Goal: Task Accomplishment & Management: Use online tool/utility

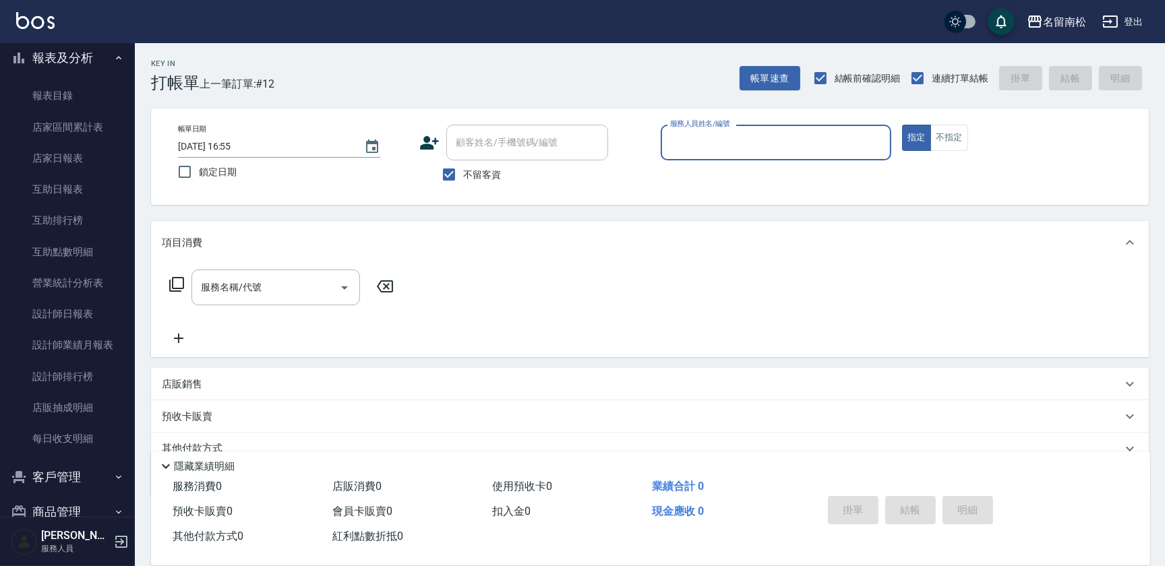
scroll to position [322, 0]
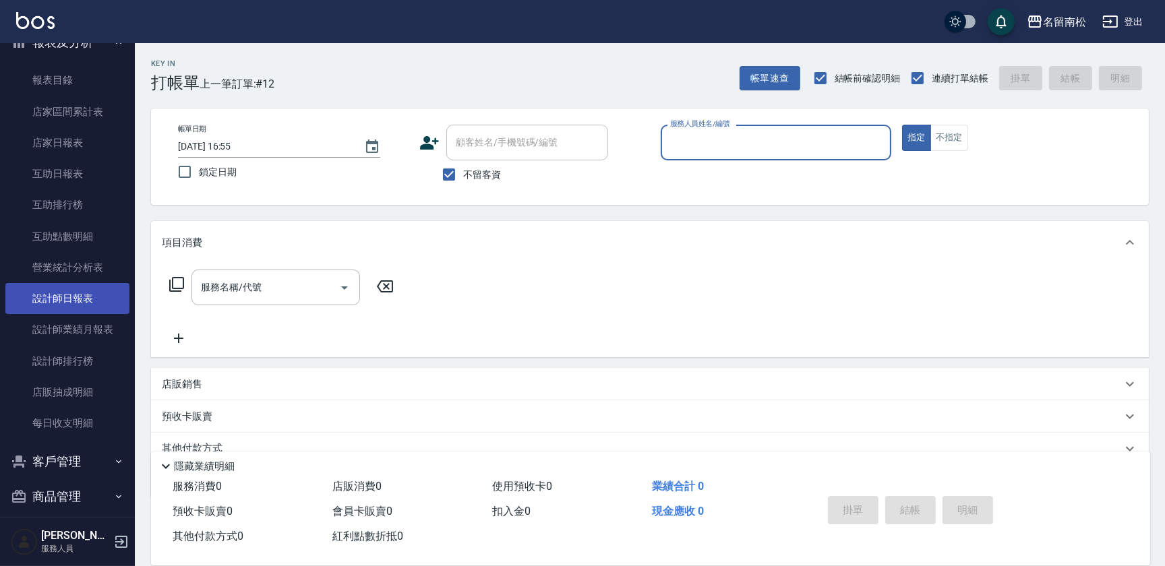
click at [87, 305] on link "設計師日報表" at bounding box center [67, 298] width 124 height 31
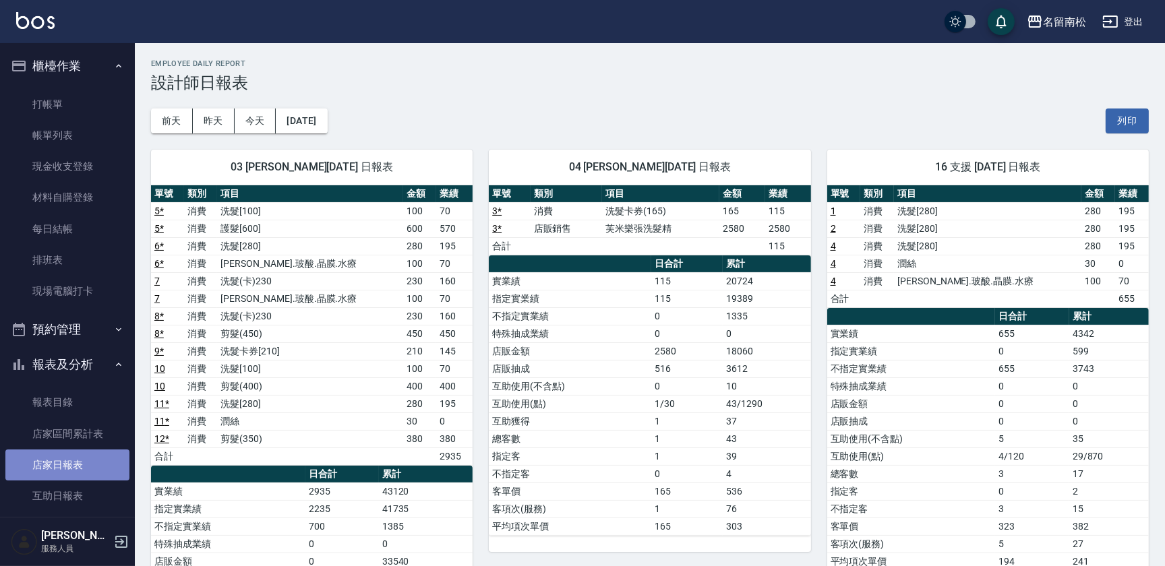
click at [84, 465] on link "店家日報表" at bounding box center [67, 465] width 124 height 31
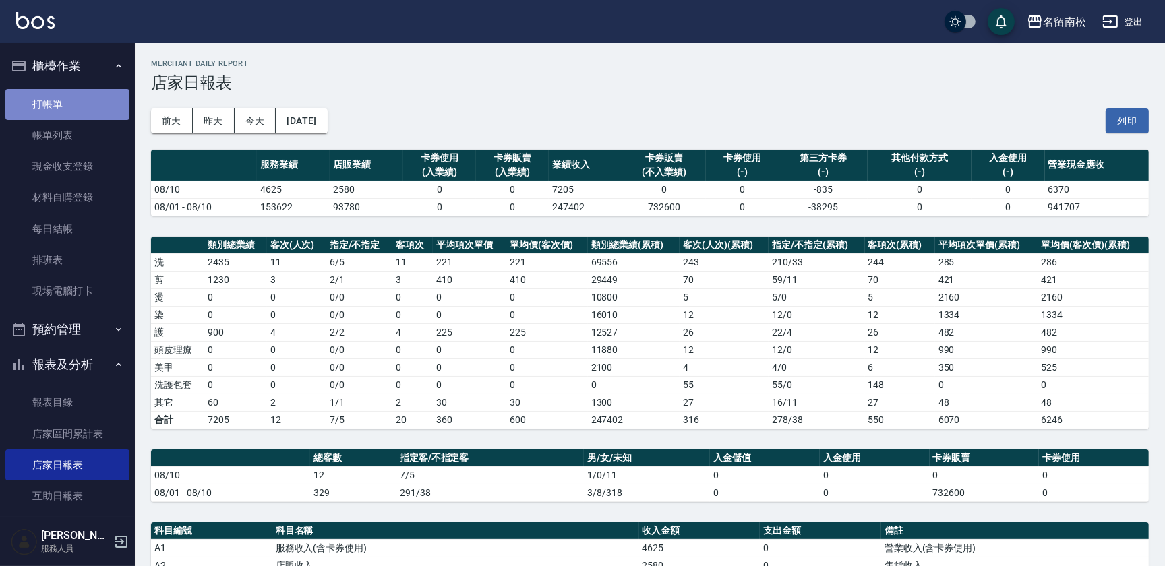
click at [68, 106] on link "打帳單" at bounding box center [67, 104] width 124 height 31
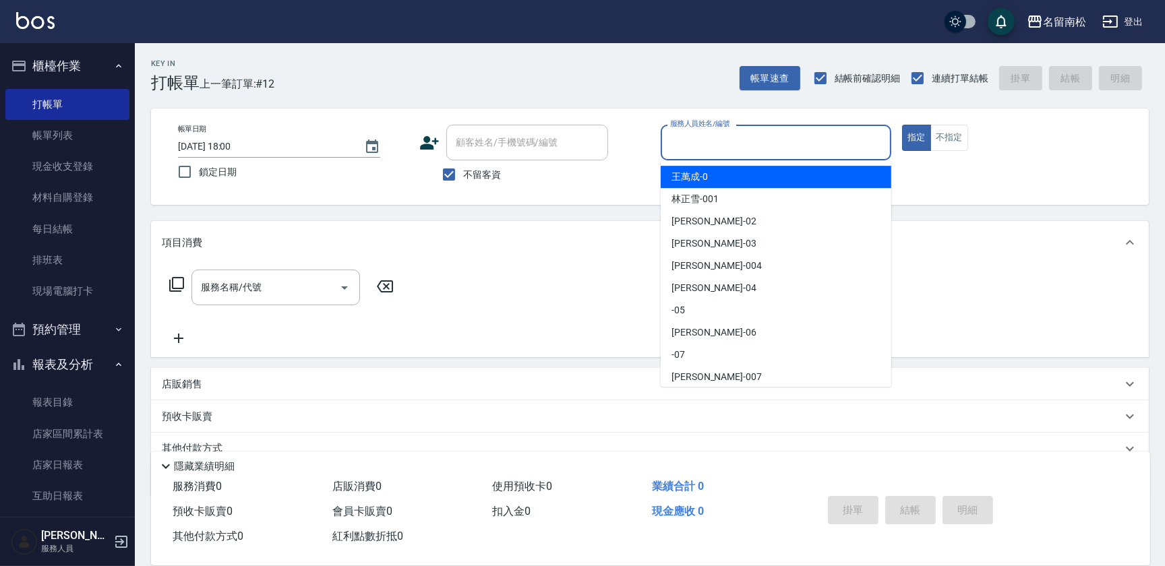
click at [761, 139] on input "服務人員姓名/編號" at bounding box center [776, 143] width 218 height 24
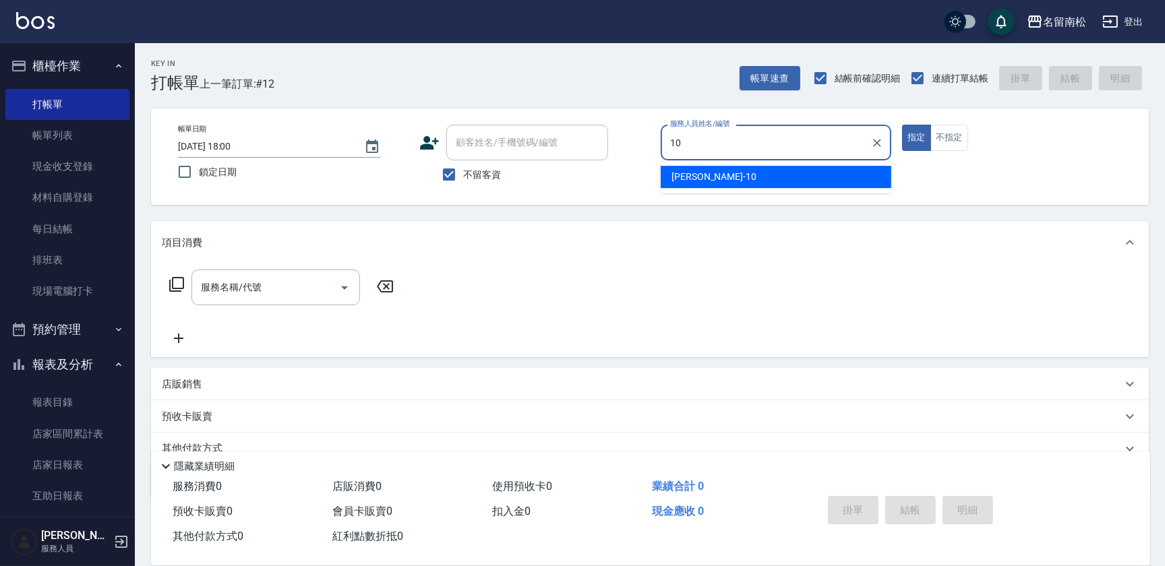
click at [769, 176] on div "[PERSON_NAME]-10" at bounding box center [776, 177] width 231 height 22
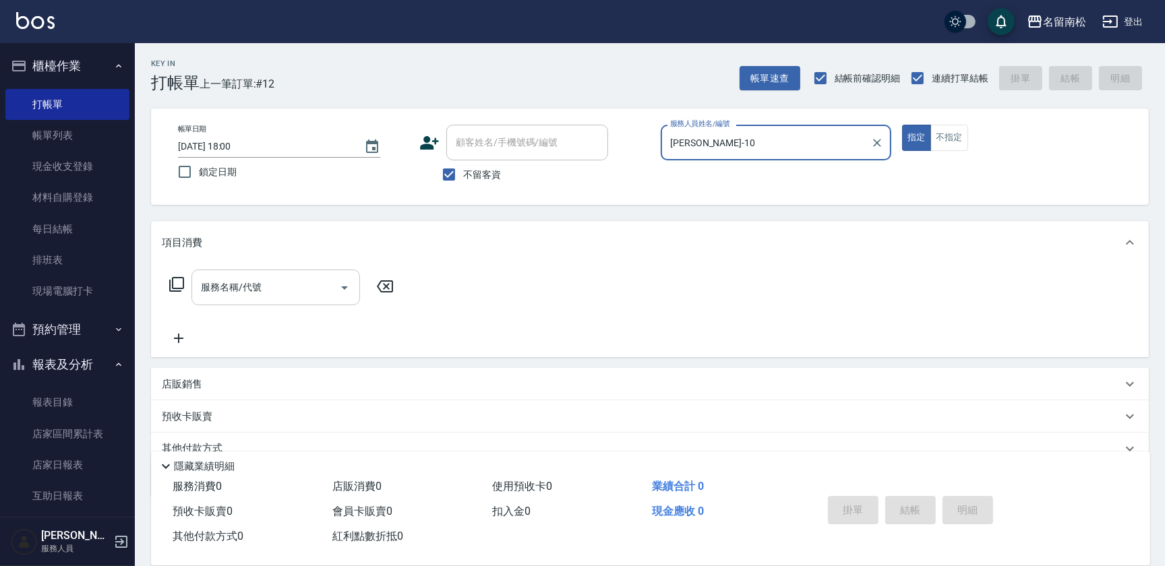
type input "[PERSON_NAME]-10"
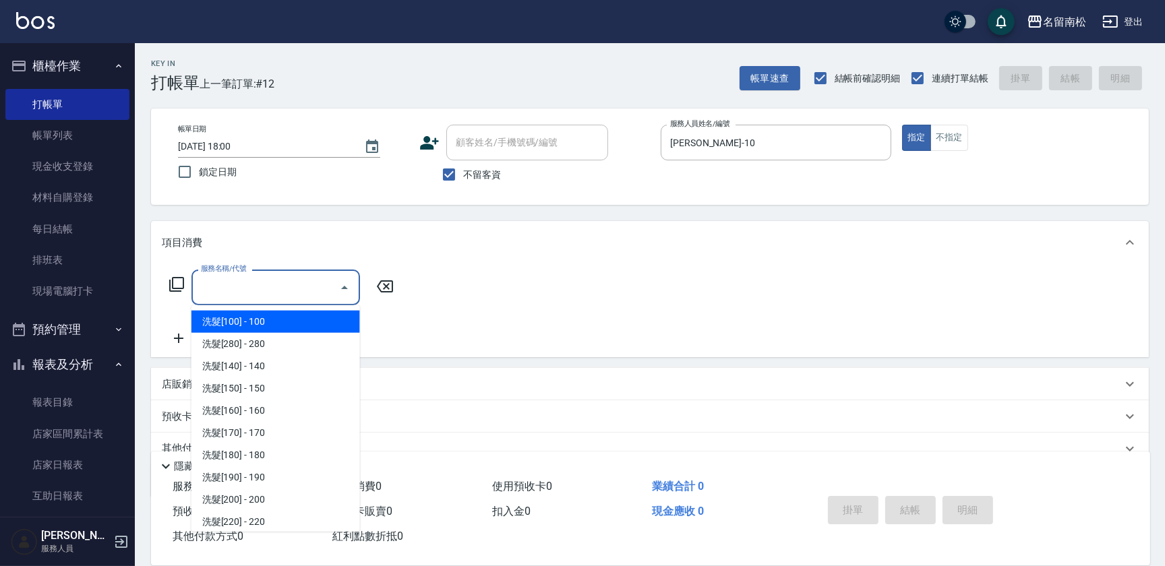
click at [302, 284] on input "服務名稱/代號" at bounding box center [266, 288] width 136 height 24
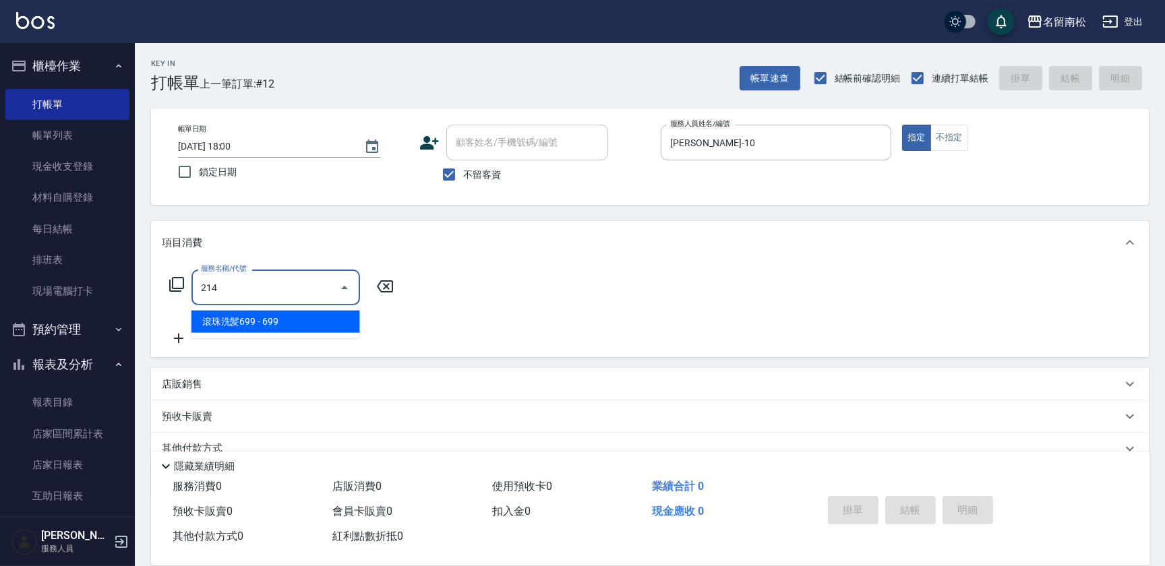
type input "滾珠洗髪699(214)"
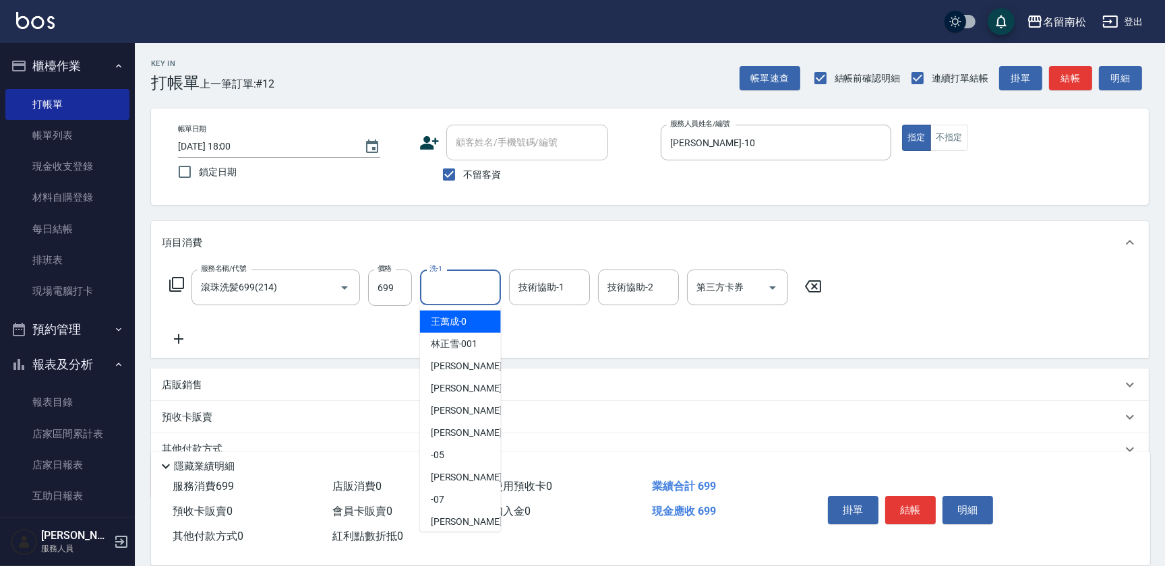
click at [464, 278] on input "洗-1" at bounding box center [460, 288] width 69 height 24
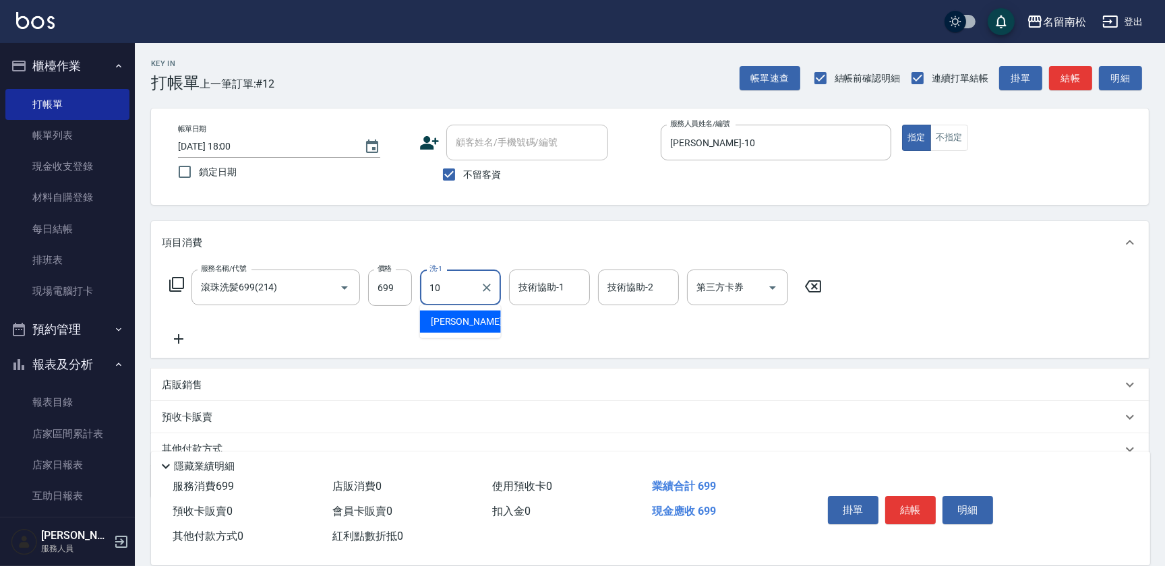
click at [483, 328] on div "[PERSON_NAME]-10" at bounding box center [460, 322] width 81 height 22
type input "[PERSON_NAME]-10"
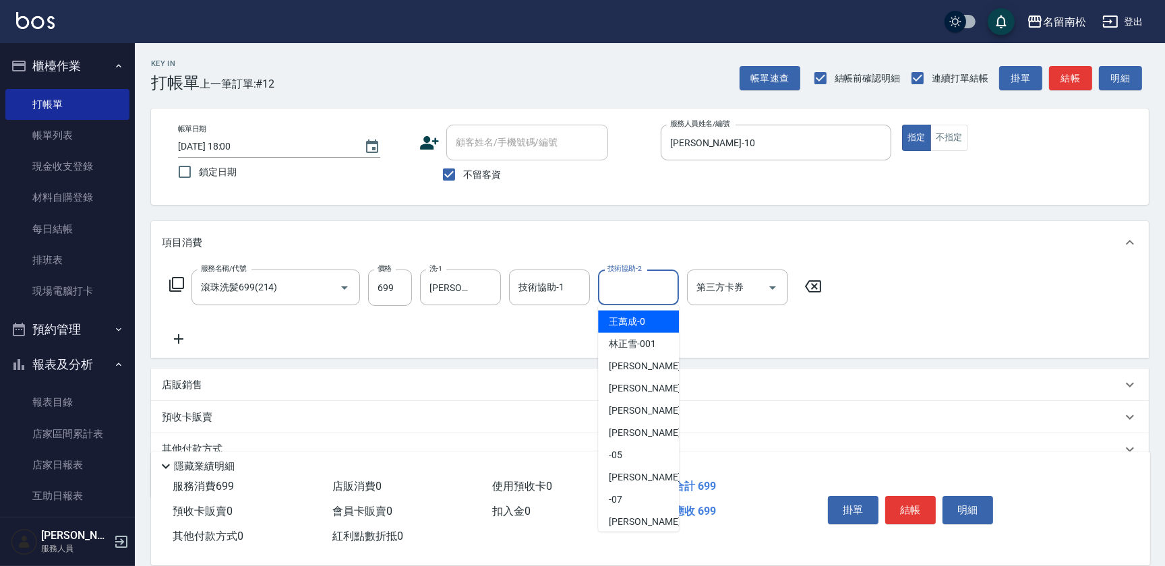
drag, startPoint x: 639, startPoint y: 283, endPoint x: 637, endPoint y: 275, distance: 8.3
click at [637, 275] on div "技術協助-2 技術協助-2" at bounding box center [638, 288] width 81 height 36
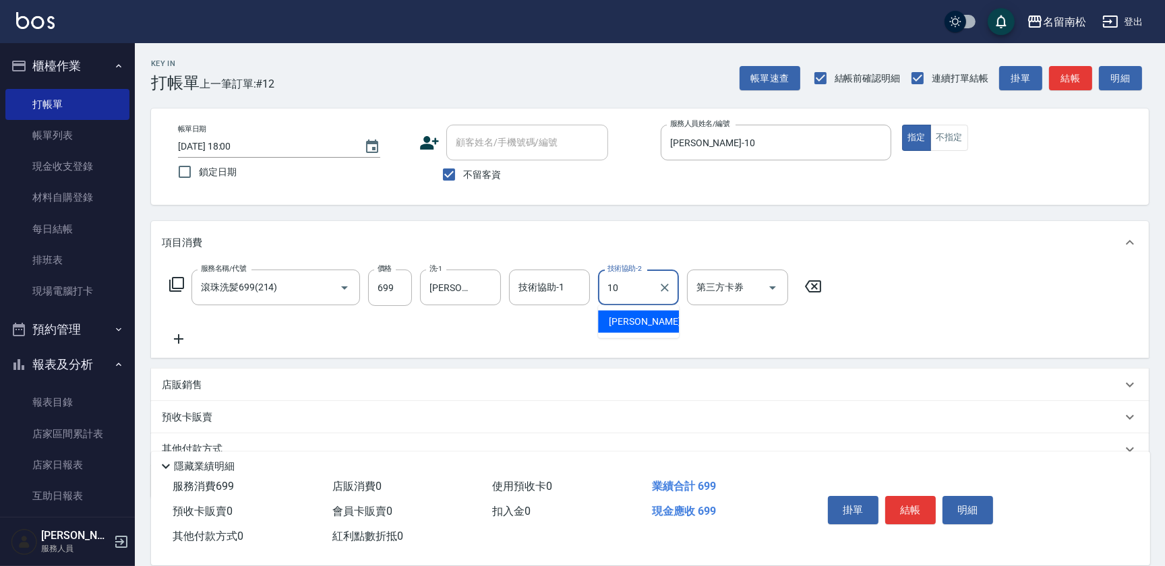
click at [626, 317] on span "[PERSON_NAME]-10" at bounding box center [651, 322] width 85 height 14
type input "[PERSON_NAME]-10"
click at [889, 521] on div "掛單 結帳 明細" at bounding box center [911, 512] width 176 height 42
click at [904, 515] on button "結帳" at bounding box center [910, 510] width 51 height 28
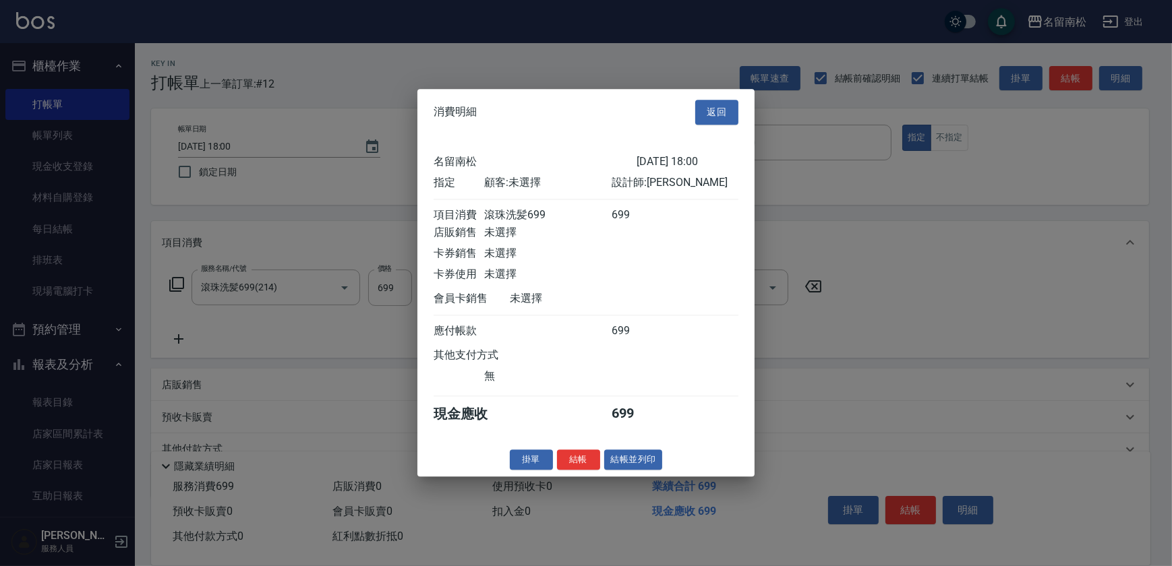
click at [618, 463] on button "結帳並列印" at bounding box center [633, 460] width 59 height 21
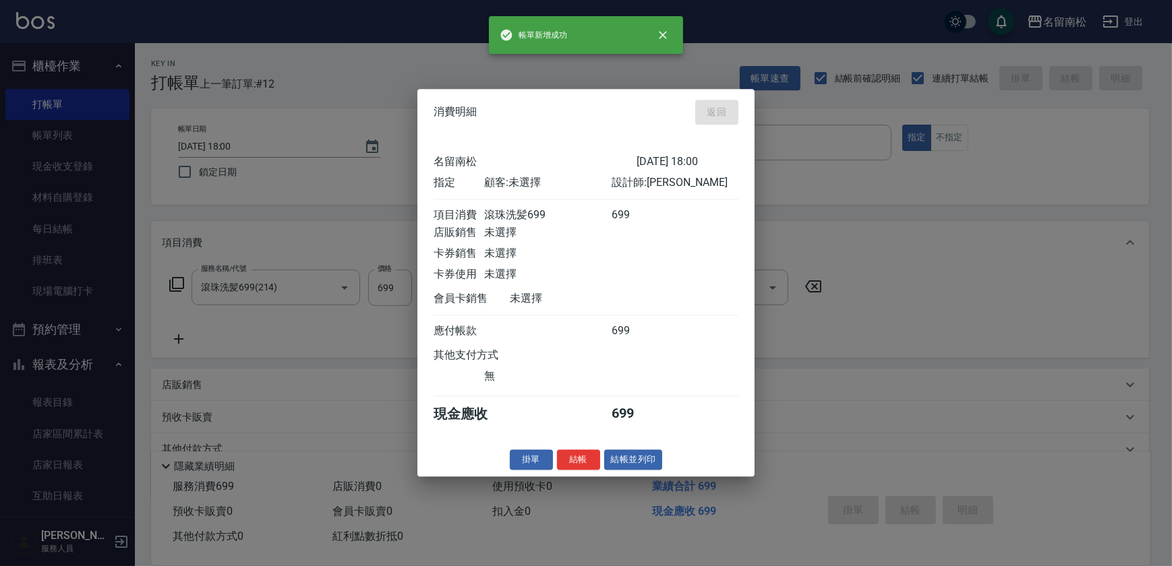
type input "[DATE] 18:08"
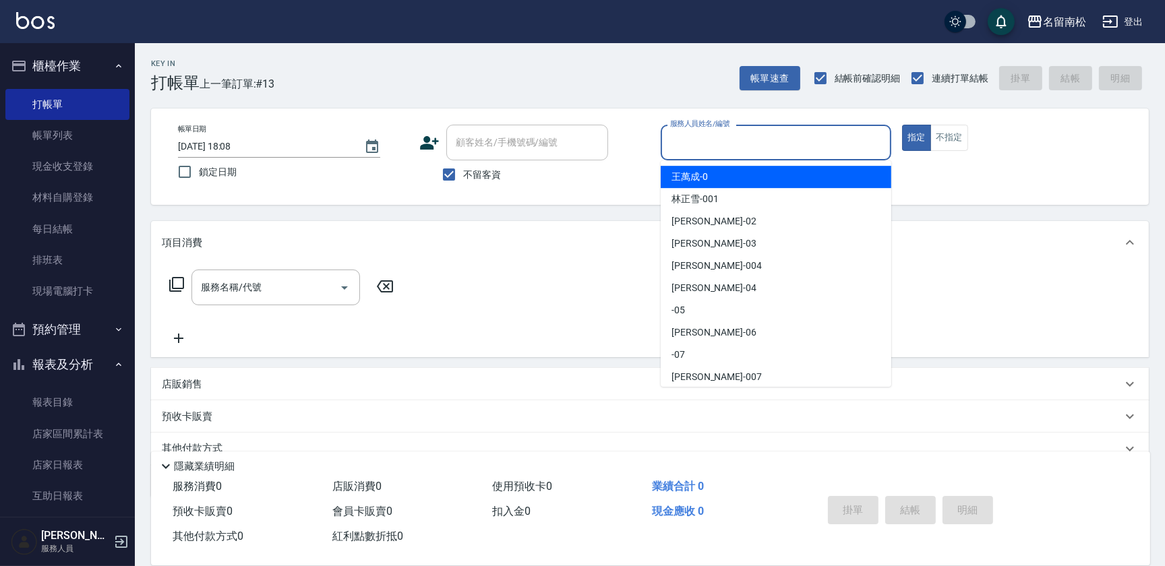
click at [767, 135] on input "服務人員姓名/編號" at bounding box center [776, 143] width 218 height 24
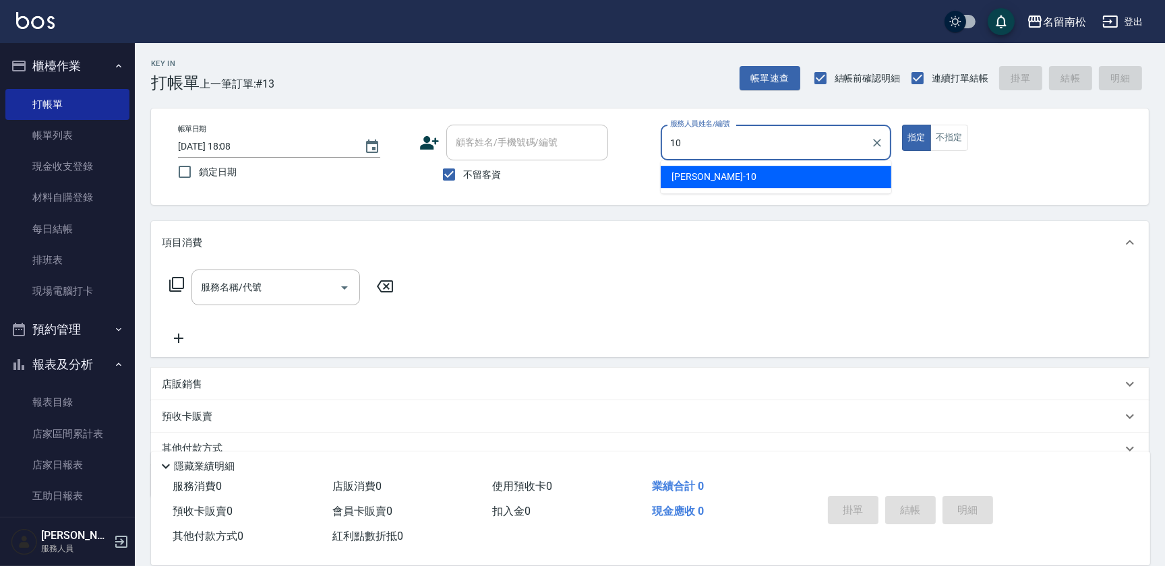
click at [747, 174] on div "[PERSON_NAME]-10" at bounding box center [776, 177] width 231 height 22
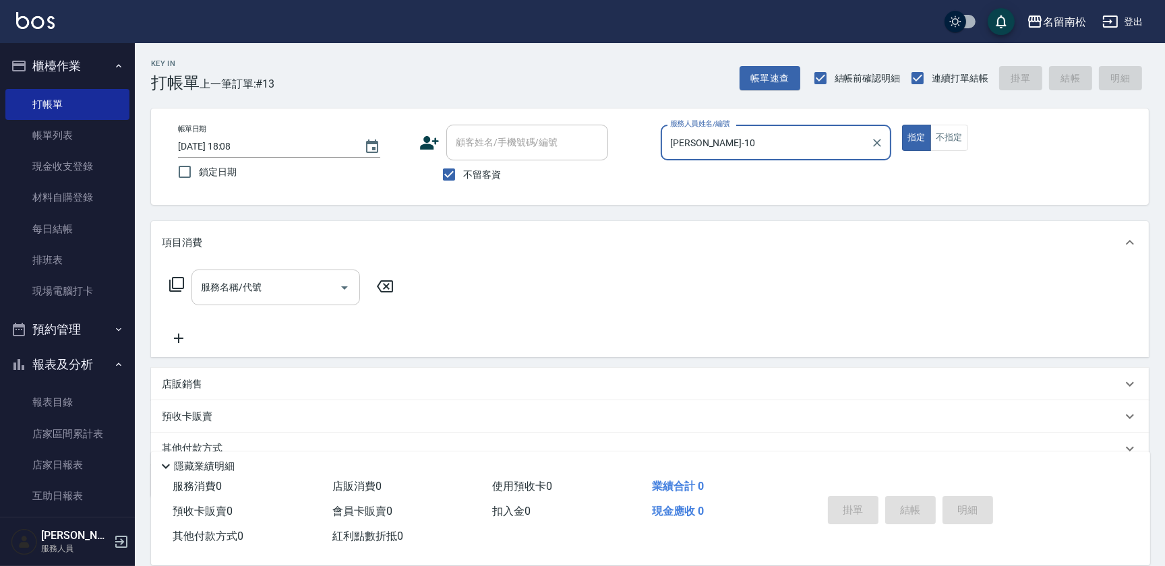
type input "[PERSON_NAME]-10"
click at [321, 291] on input "服務名稱/代號" at bounding box center [266, 288] width 136 height 24
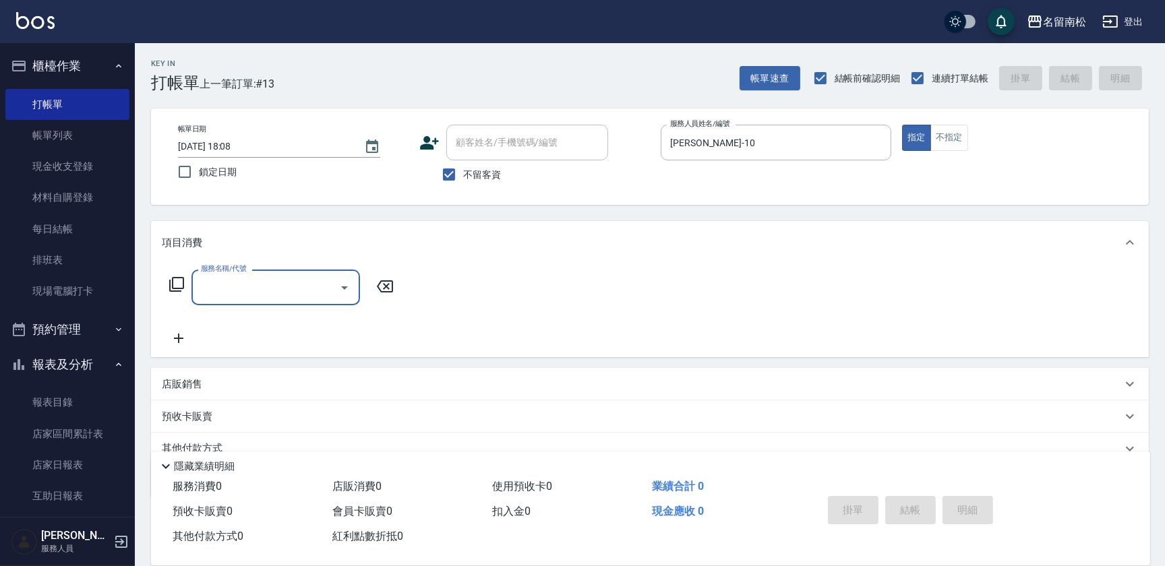
click at [251, 290] on input "服務名稱/代號" at bounding box center [266, 288] width 136 height 24
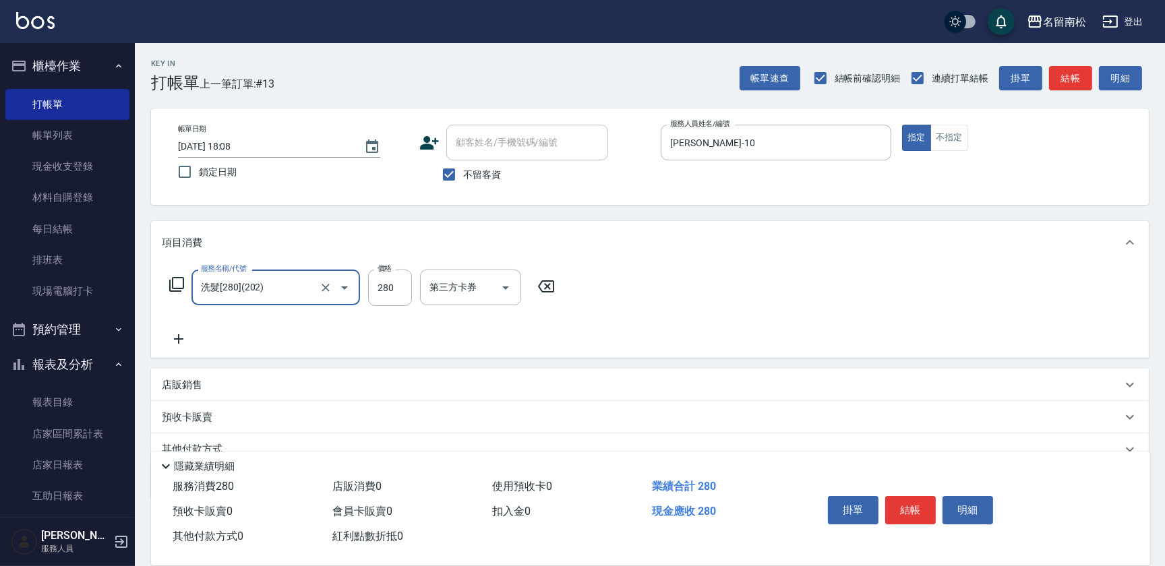
type input "洗髮[280](202)"
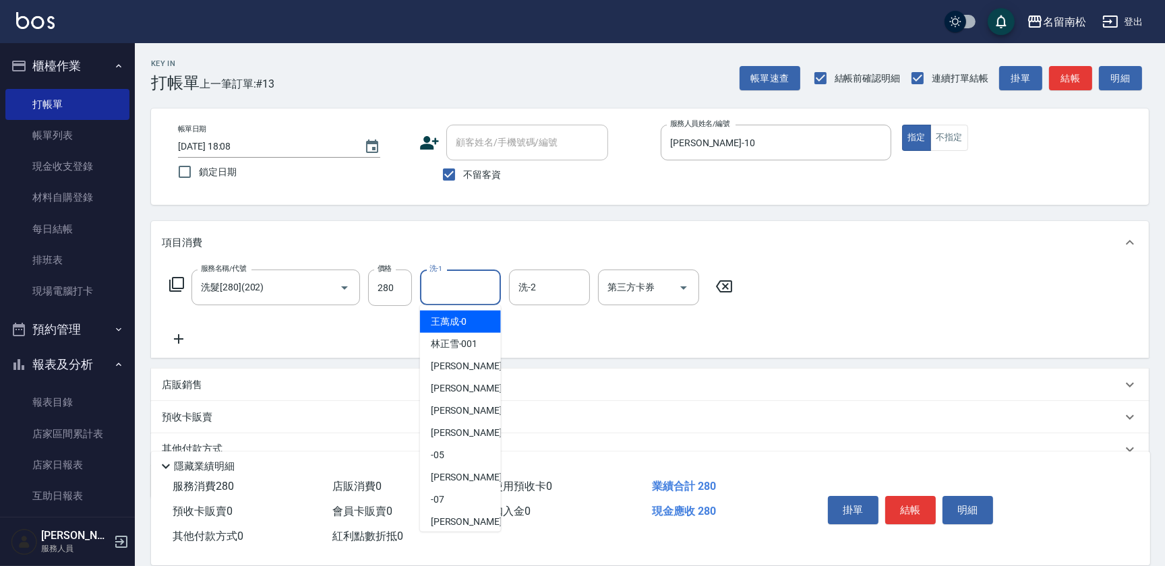
click at [455, 295] on input "洗-1" at bounding box center [460, 288] width 69 height 24
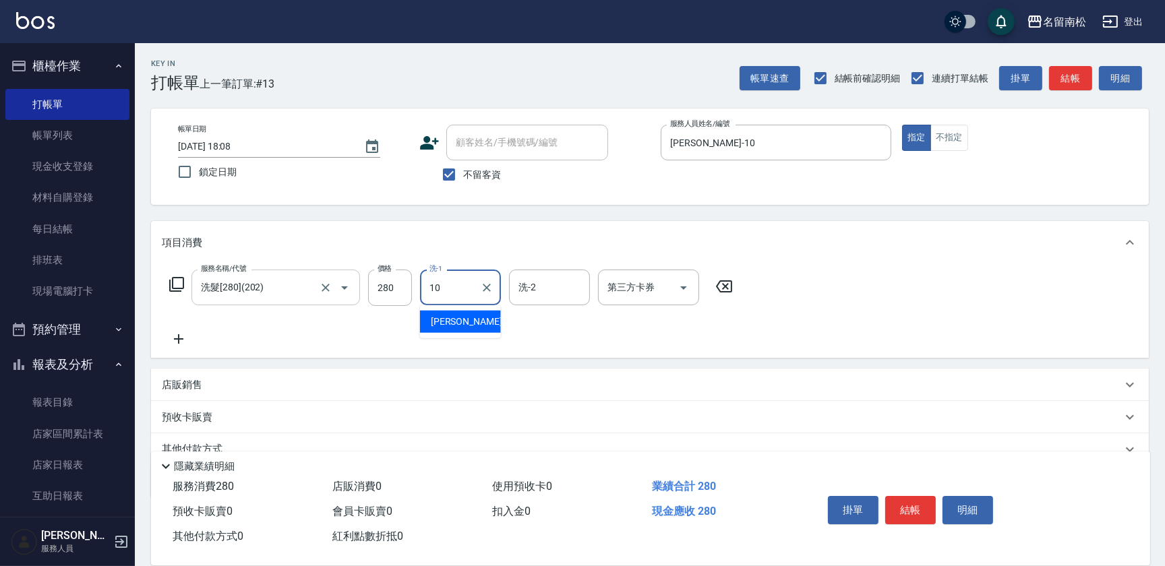
drag, startPoint x: 448, startPoint y: 317, endPoint x: 333, endPoint y: 298, distance: 116.2
click at [446, 318] on span "[PERSON_NAME]-10" at bounding box center [473, 322] width 85 height 14
type input "[PERSON_NAME]-10"
click at [182, 342] on icon at bounding box center [179, 339] width 34 height 16
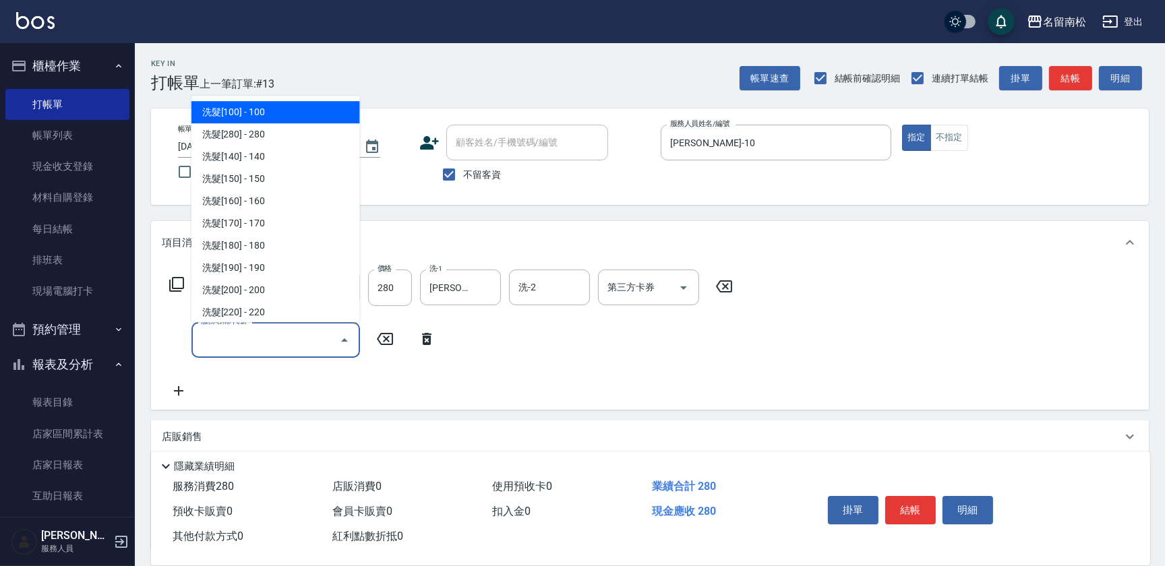
drag, startPoint x: 182, startPoint y: 342, endPoint x: 229, endPoint y: 339, distance: 46.6
click at [229, 340] on input "服務名稱/代號" at bounding box center [266, 340] width 136 height 24
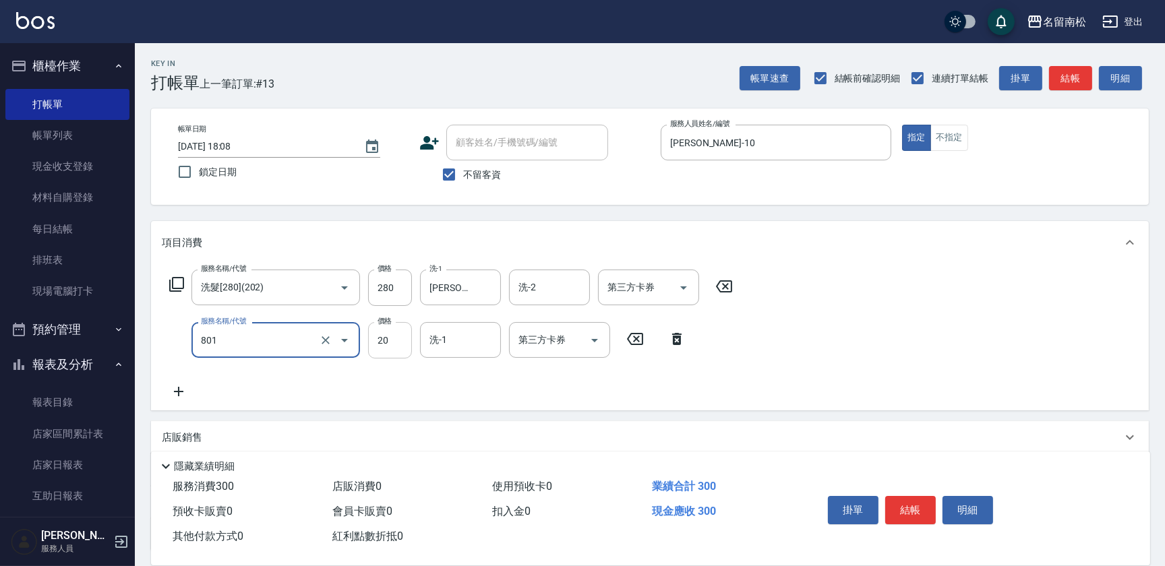
type input "潤絲(801)"
click at [397, 330] on input "20" at bounding box center [390, 340] width 44 height 36
click at [381, 338] on input "330" at bounding box center [390, 340] width 44 height 36
type input "30"
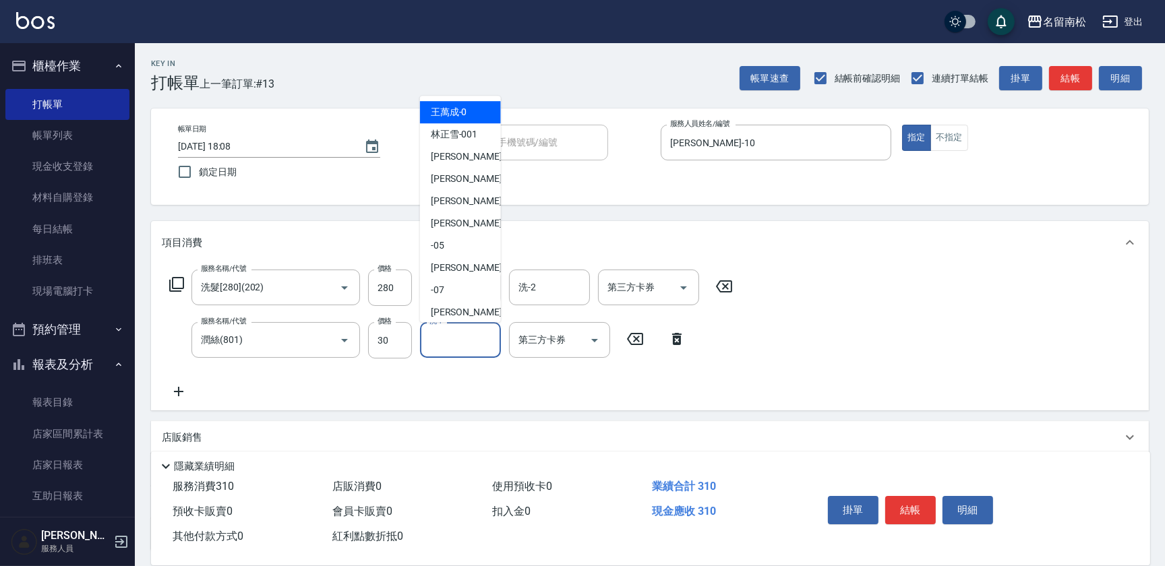
click at [456, 343] on input "洗-1" at bounding box center [460, 340] width 69 height 24
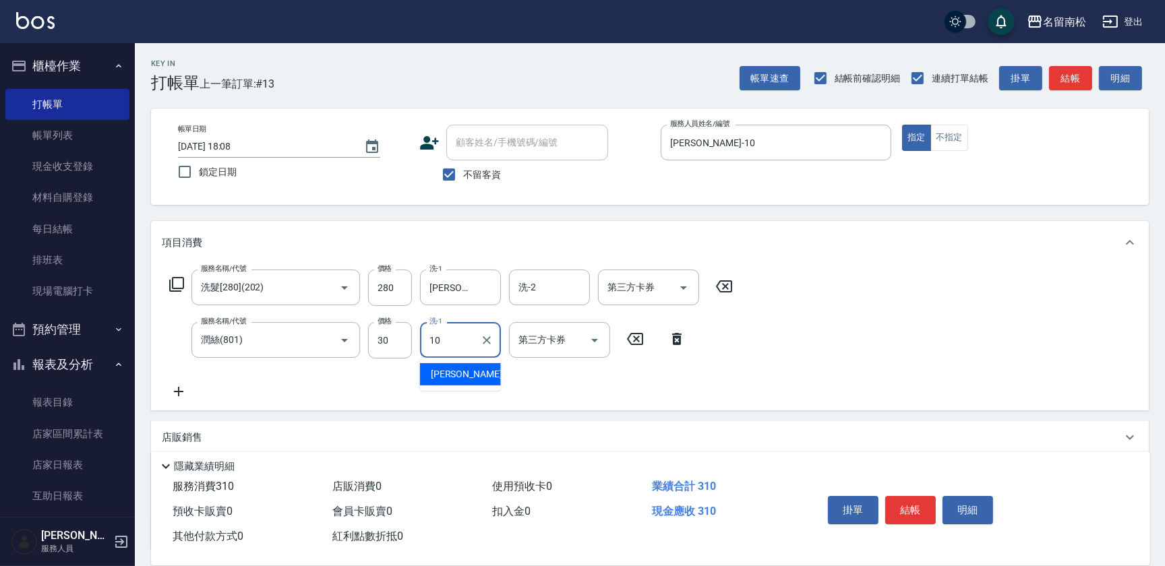
click at [463, 370] on span "[PERSON_NAME]-10" at bounding box center [473, 374] width 85 height 14
type input "[PERSON_NAME]-10"
click at [886, 499] on button "結帳" at bounding box center [910, 510] width 51 height 28
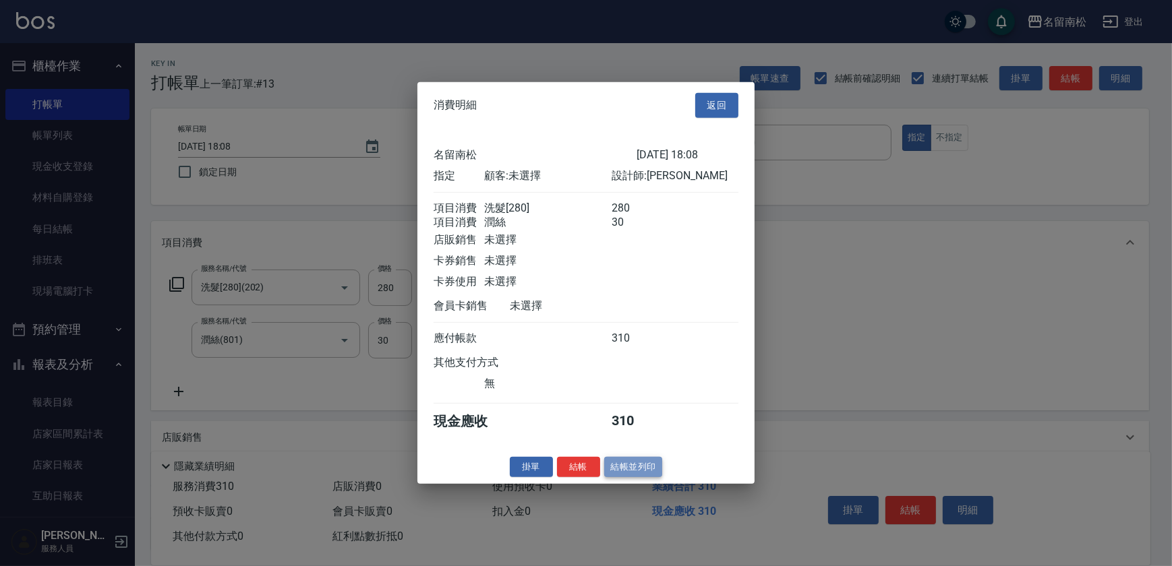
click at [639, 476] on button "結帳並列印" at bounding box center [633, 466] width 59 height 21
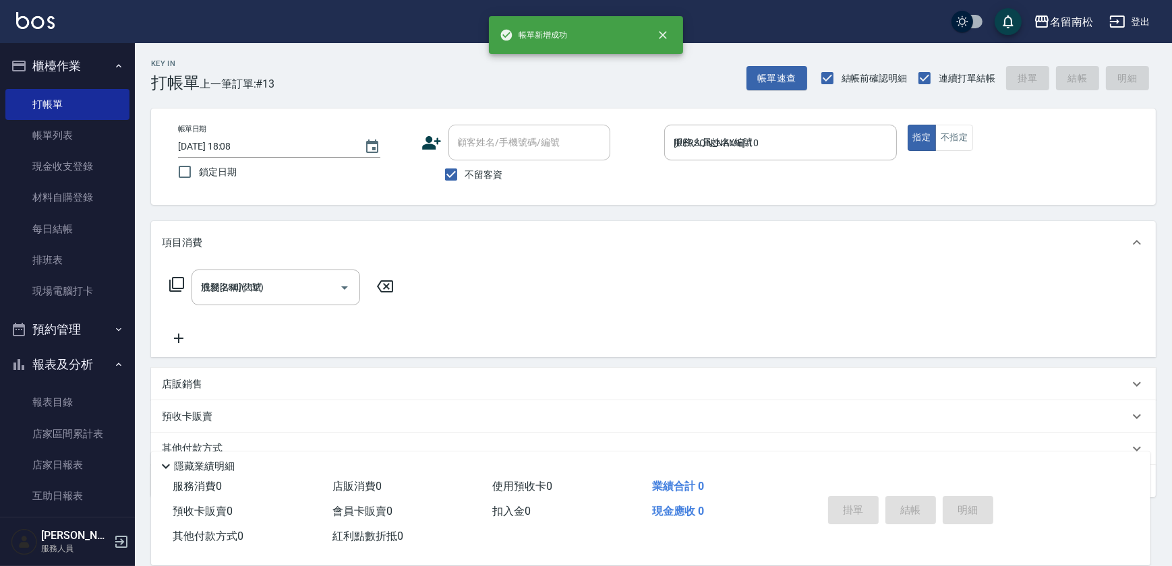
type input "[DATE] 18:09"
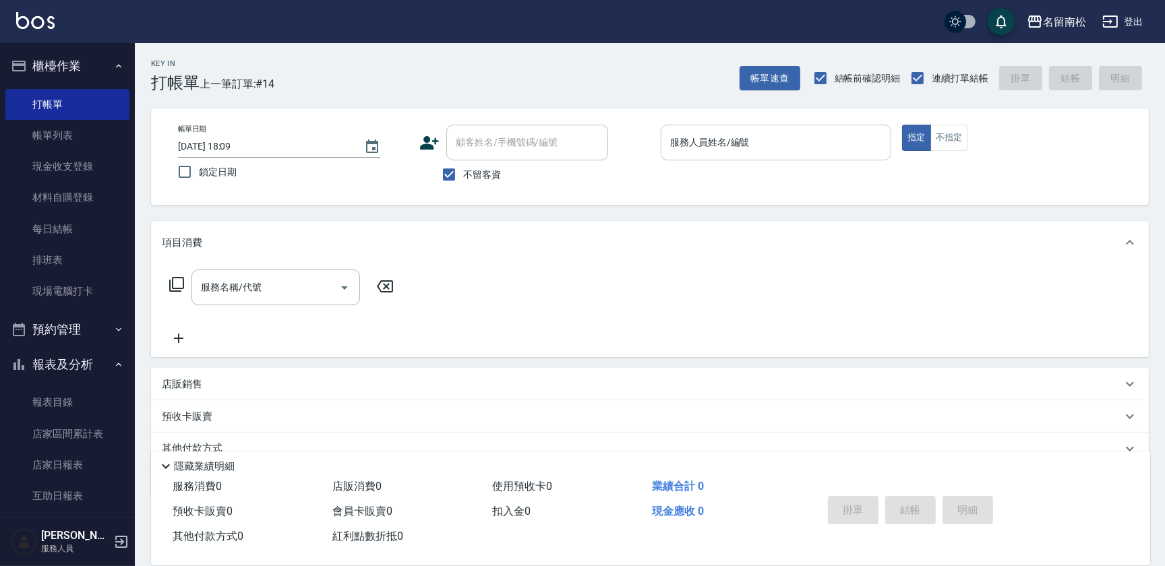
click at [817, 142] on input "服務人員姓名/編號" at bounding box center [776, 143] width 218 height 24
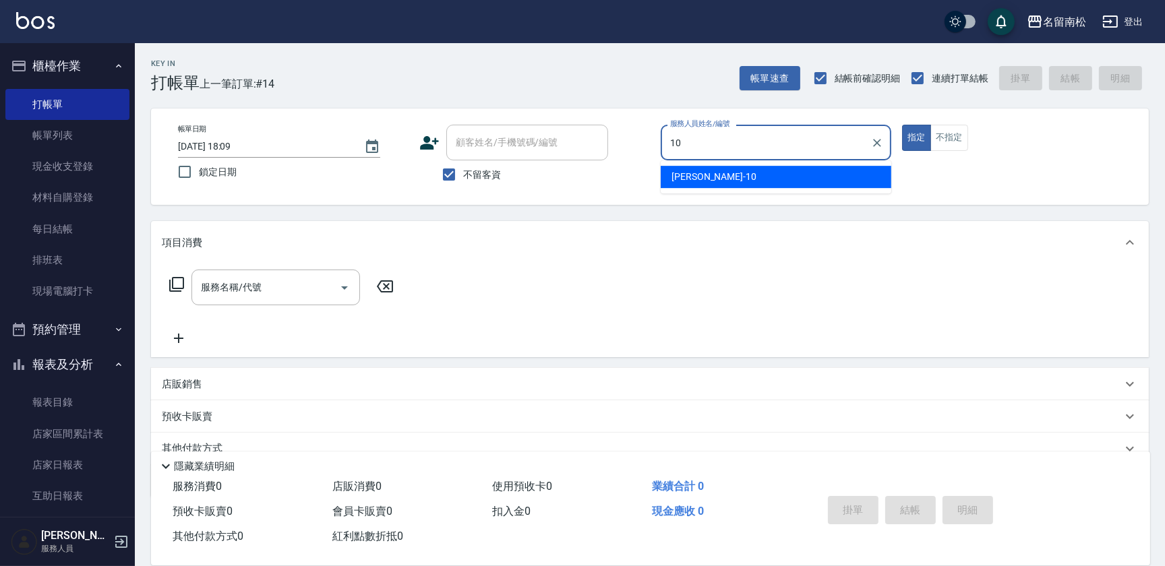
drag, startPoint x: 810, startPoint y: 165, endPoint x: 959, endPoint y: 154, distance: 150.1
click at [812, 175] on div "[PERSON_NAME]-10" at bounding box center [776, 177] width 231 height 22
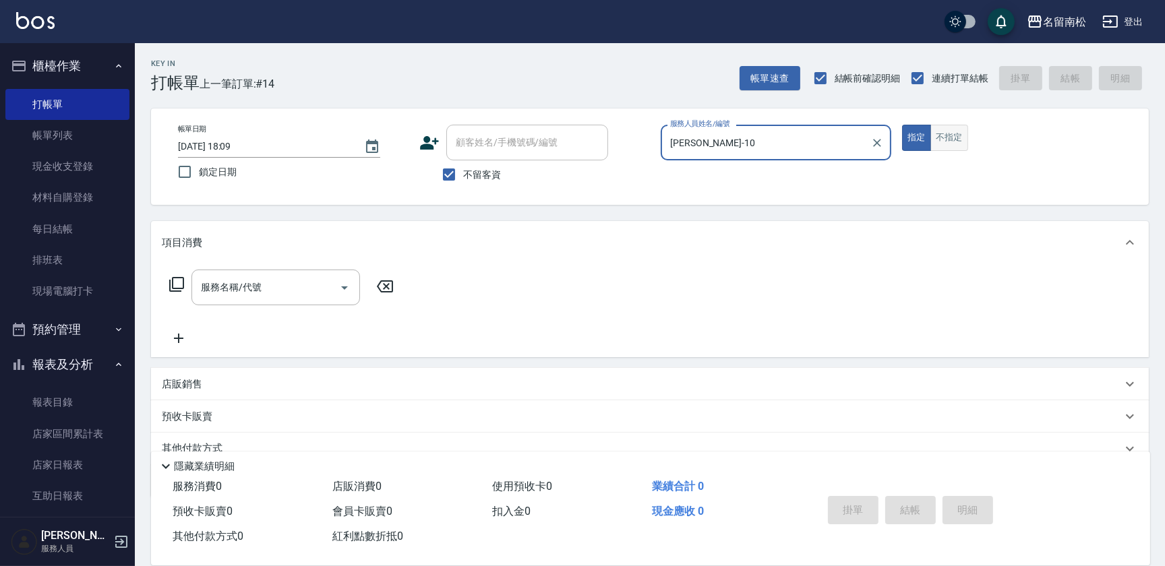
type input "[PERSON_NAME]-10"
click at [947, 129] on button "不指定" at bounding box center [949, 138] width 38 height 26
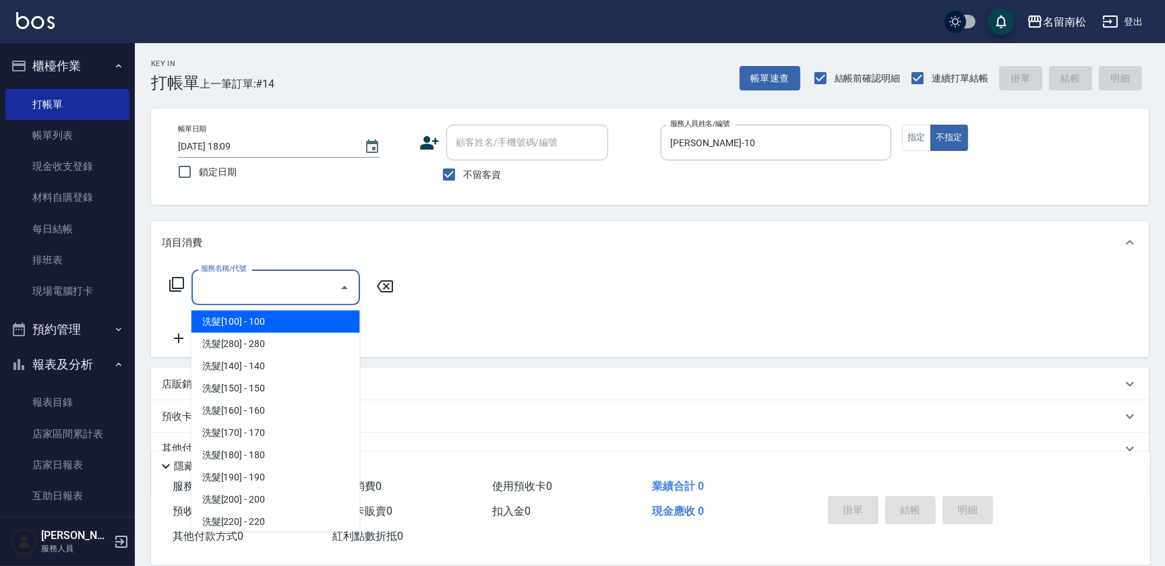
click at [312, 278] on input "服務名稱/代號" at bounding box center [266, 288] width 136 height 24
click at [323, 270] on div "服務名稱/代號" at bounding box center [275, 288] width 169 height 36
click at [316, 280] on input "服務名稱/代號" at bounding box center [266, 288] width 136 height 24
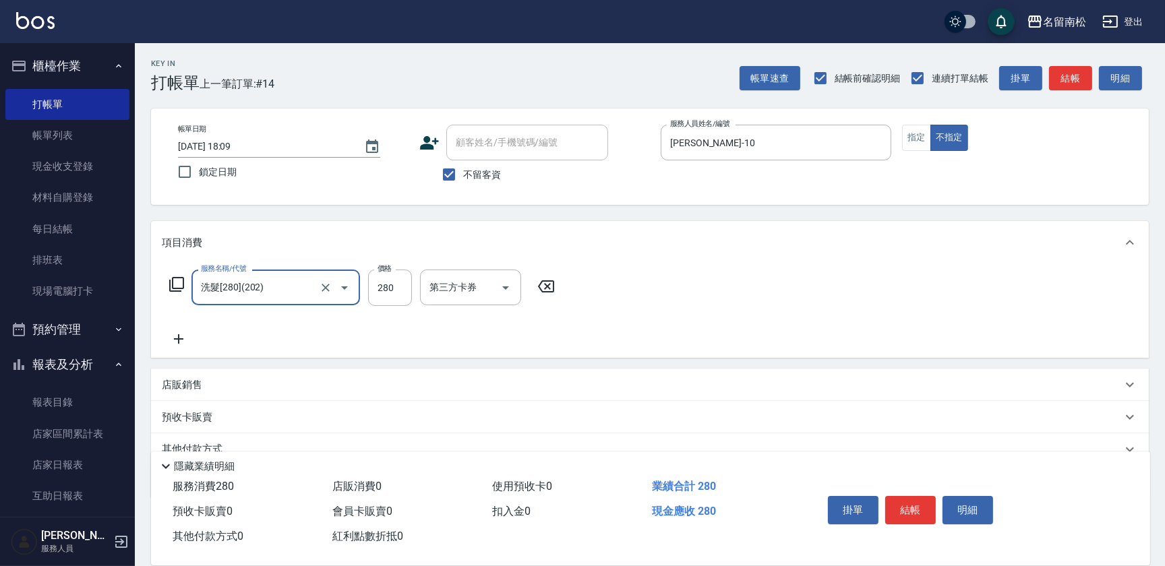
type input "洗髮[280](202)"
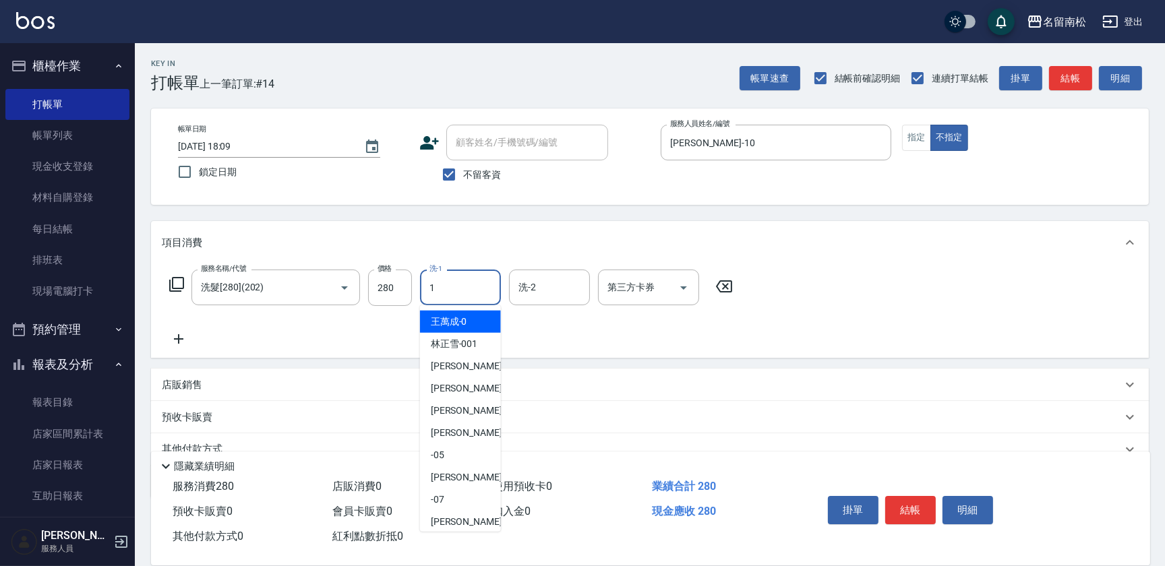
click at [479, 293] on div "1 洗-1" at bounding box center [460, 288] width 81 height 36
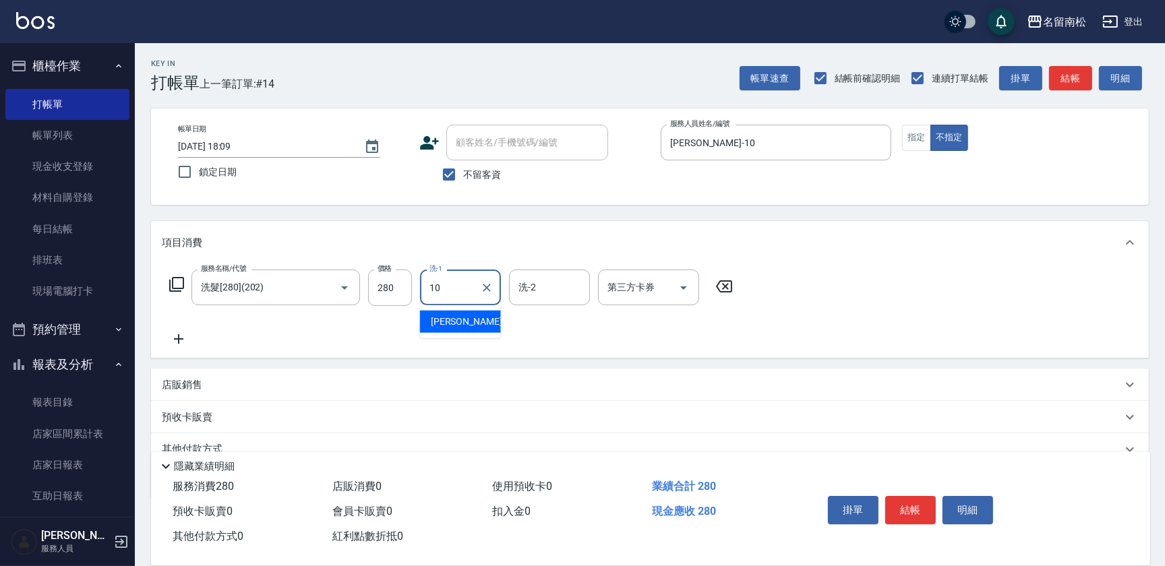
click at [469, 325] on span "[PERSON_NAME]-10" at bounding box center [473, 322] width 85 height 14
type input "[PERSON_NAME]-10"
click at [176, 335] on icon at bounding box center [179, 339] width 34 height 16
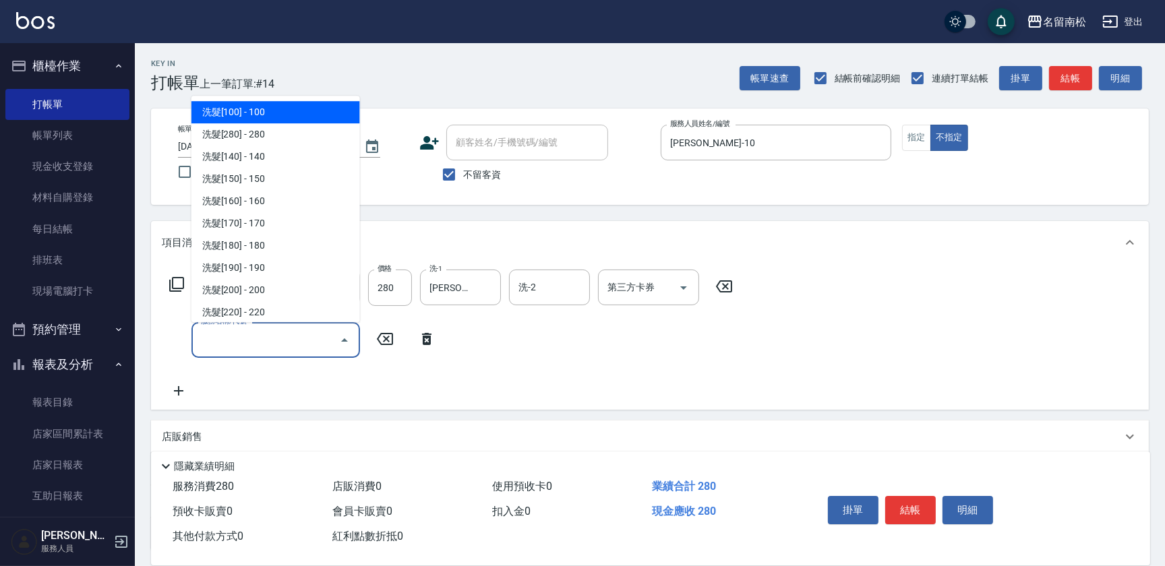
drag, startPoint x: 221, startPoint y: 330, endPoint x: 224, endPoint y: 323, distance: 7.9
click at [223, 325] on div "服務名稱/代號 服務名稱/代號" at bounding box center [275, 340] width 169 height 36
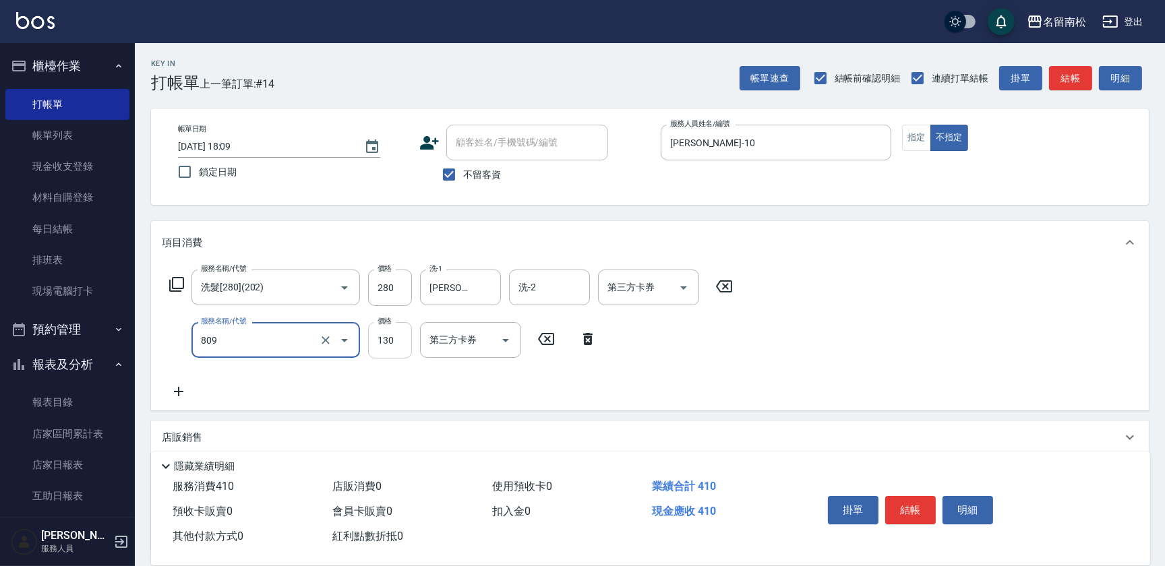
type input "單梳(809)"
click at [404, 338] on input "130" at bounding box center [390, 340] width 44 height 36
click at [384, 333] on input "1100" at bounding box center [390, 340] width 44 height 36
type input "100"
click at [184, 390] on icon at bounding box center [179, 392] width 34 height 16
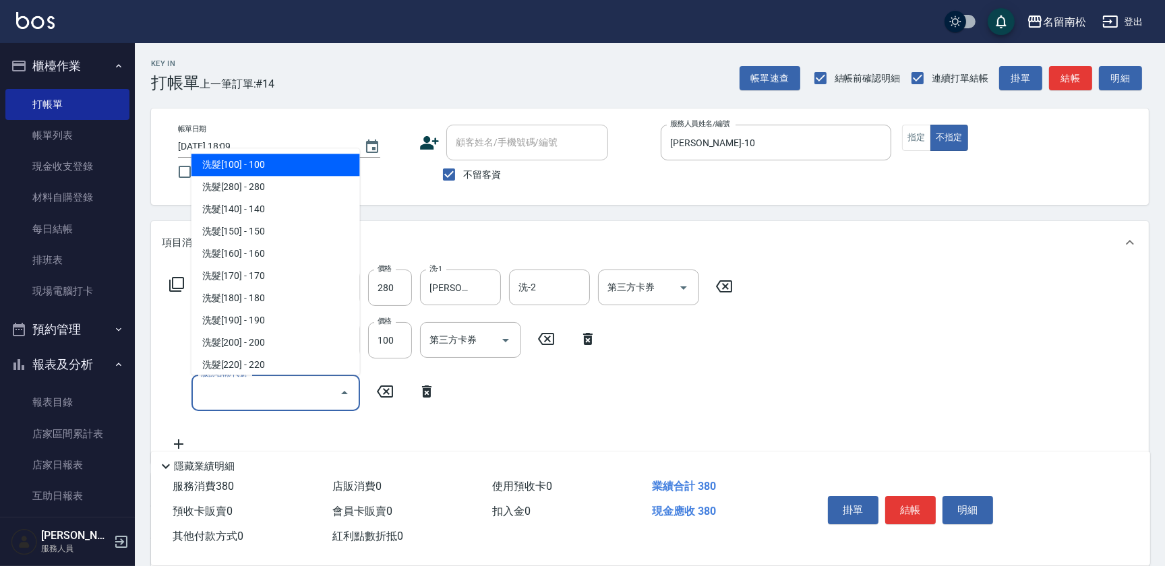
click at [229, 388] on input "服務名稱/代號" at bounding box center [266, 393] width 136 height 24
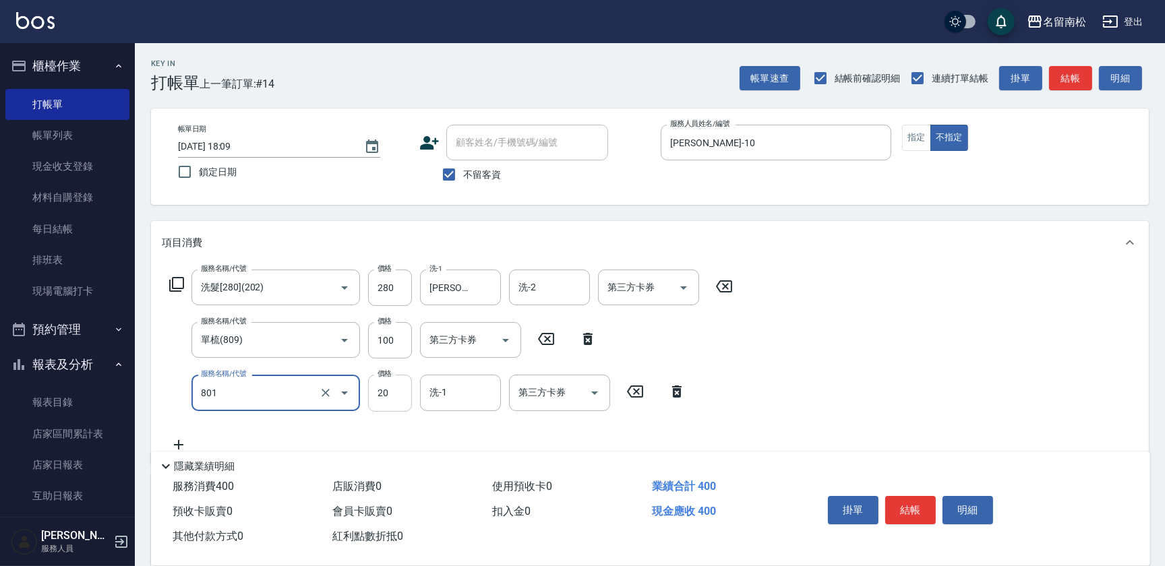
type input "潤絲(801)"
click at [398, 390] on input "20" at bounding box center [390, 393] width 44 height 36
click at [385, 391] on input "330" at bounding box center [390, 393] width 44 height 36
click at [384, 391] on input "330" at bounding box center [390, 393] width 44 height 36
type input "30"
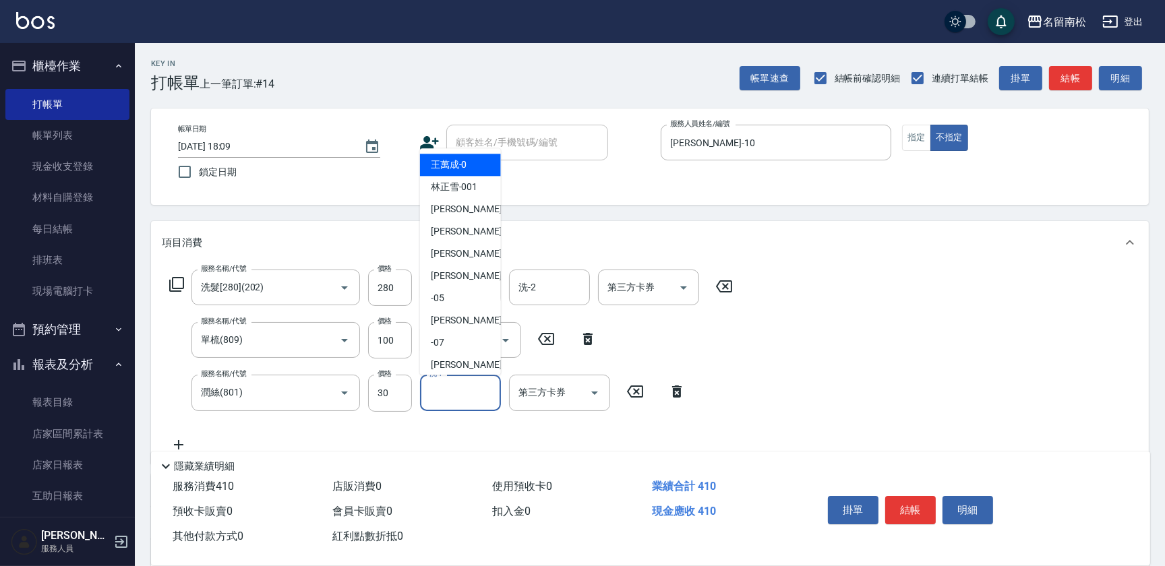
click at [438, 391] on input "洗-1" at bounding box center [460, 393] width 69 height 24
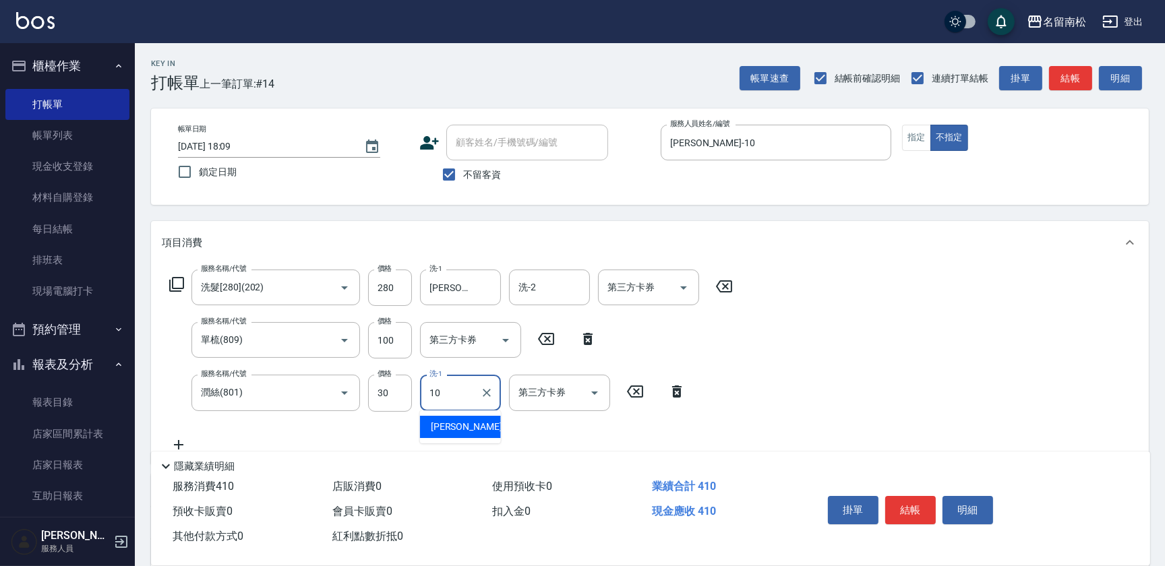
click at [457, 425] on span "[PERSON_NAME]-10" at bounding box center [473, 427] width 85 height 14
type input "[PERSON_NAME]-10"
click at [895, 524] on div "掛單 結帳 明細" at bounding box center [911, 512] width 176 height 42
click at [911, 506] on button "結帳" at bounding box center [910, 510] width 51 height 28
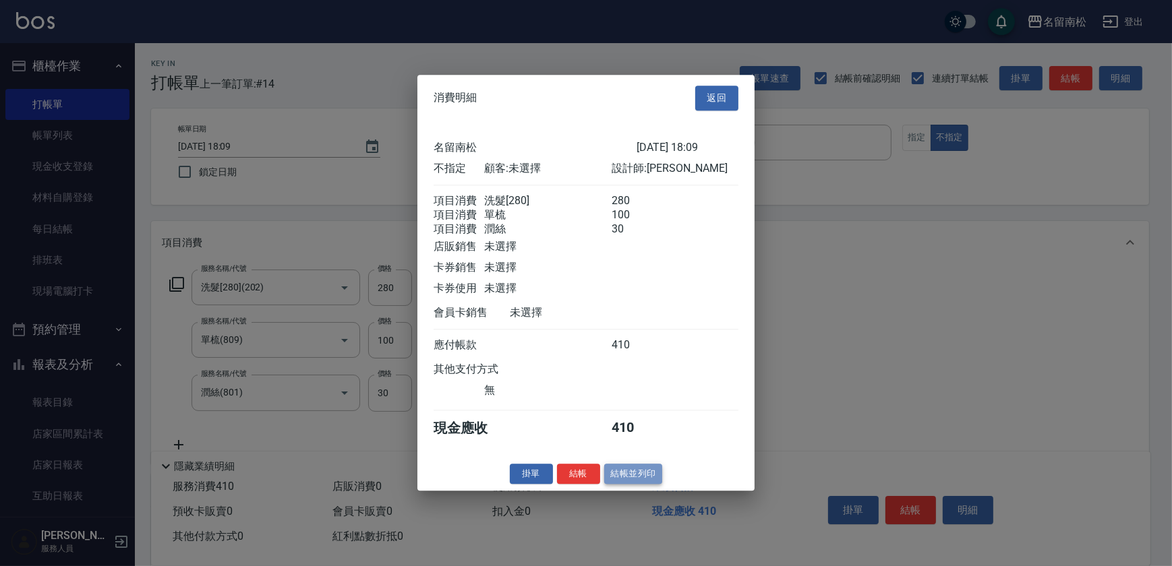
click at [649, 482] on button "結帳並列印" at bounding box center [633, 474] width 59 height 21
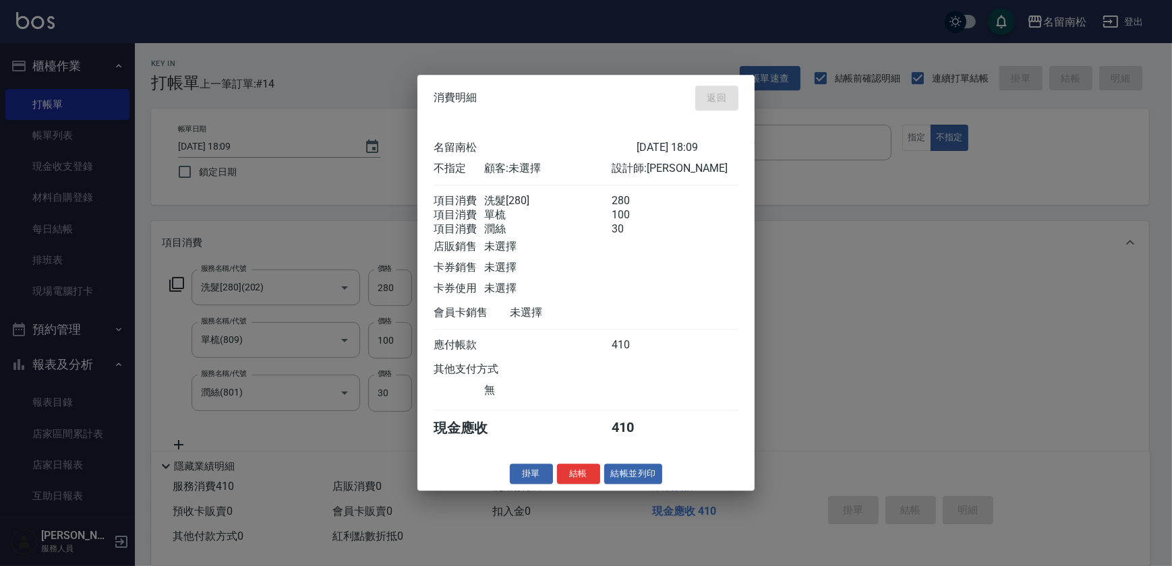
type input "[DATE] 18:10"
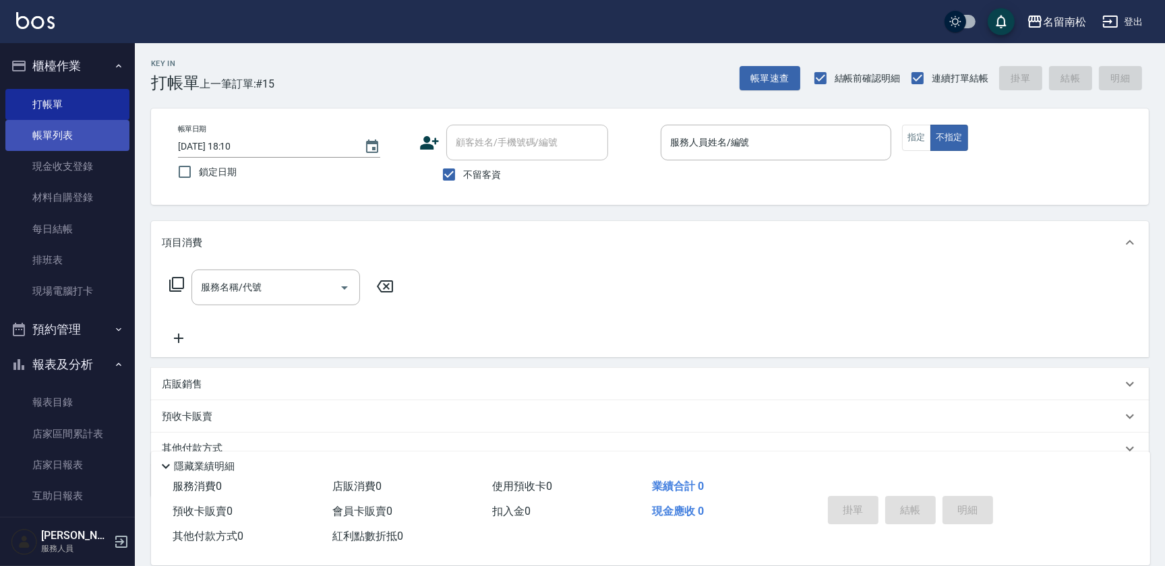
click at [42, 138] on link "帳單列表" at bounding box center [67, 135] width 124 height 31
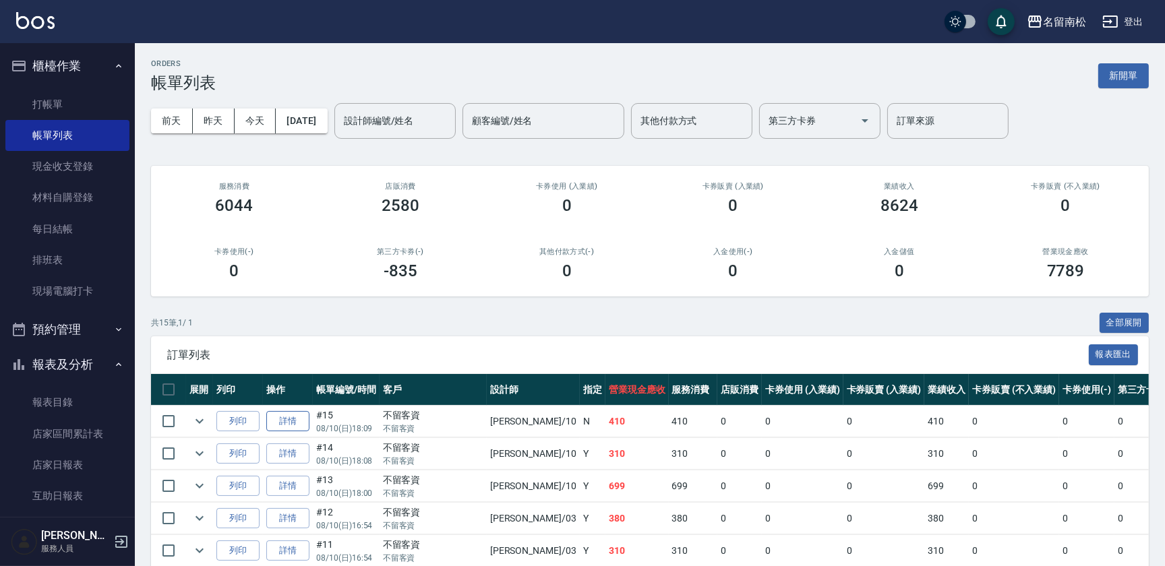
click at [289, 423] on link "詳情" at bounding box center [287, 421] width 43 height 21
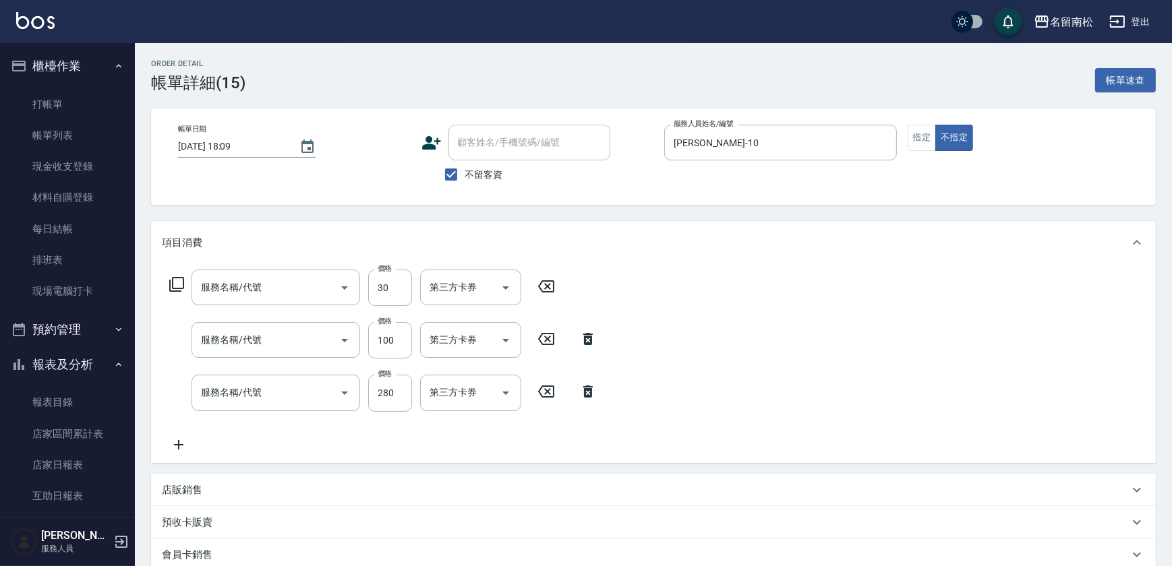
type input "[DATE] 18:09"
checkbox input "true"
type input "[PERSON_NAME]-10"
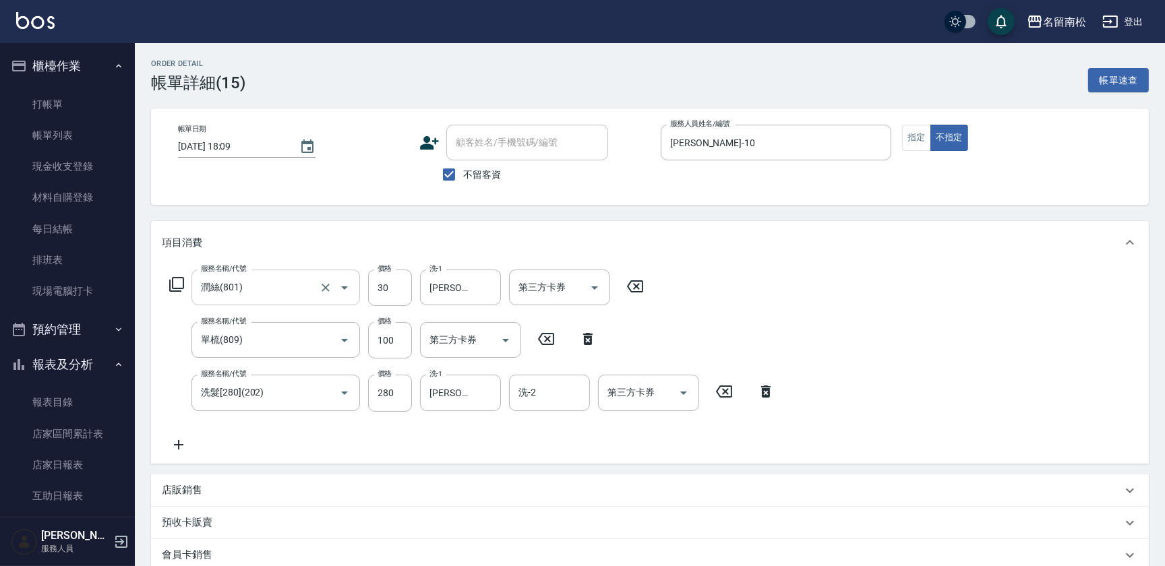
type input "潤絲(801)"
type input "單梳(809)"
type input "洗髮[280](202)"
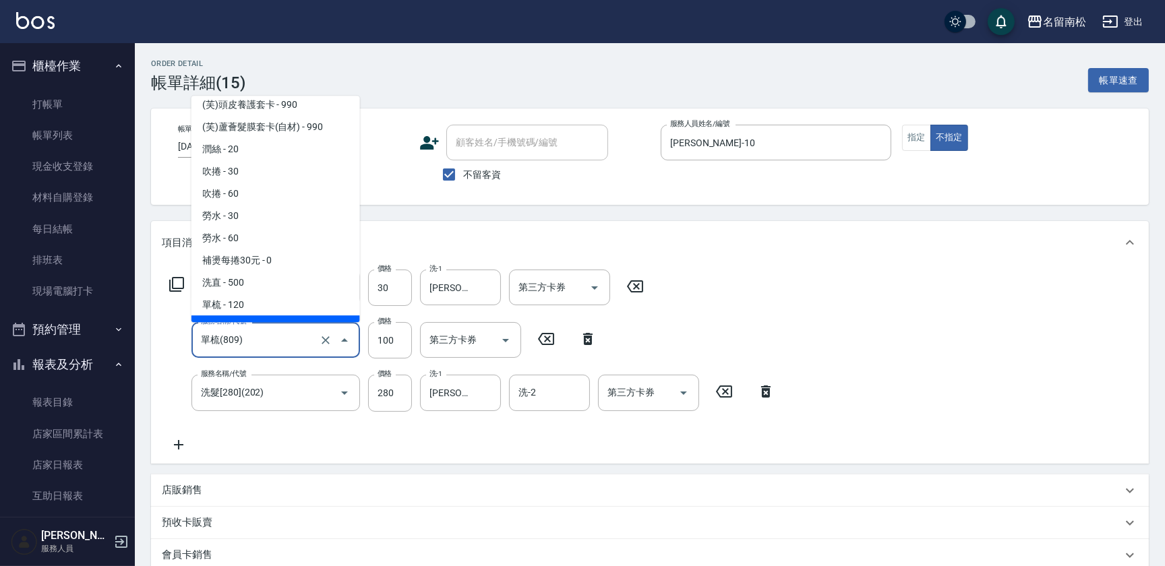
click at [289, 336] on input "單梳(809)" at bounding box center [257, 340] width 119 height 24
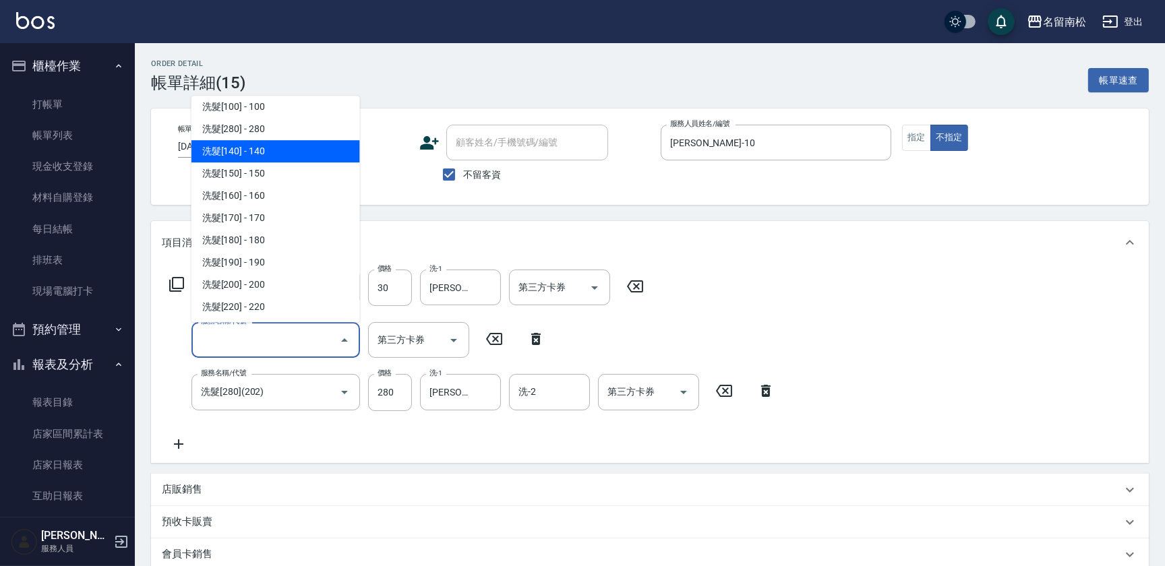
click at [757, 251] on div "項目消費" at bounding box center [650, 242] width 998 height 43
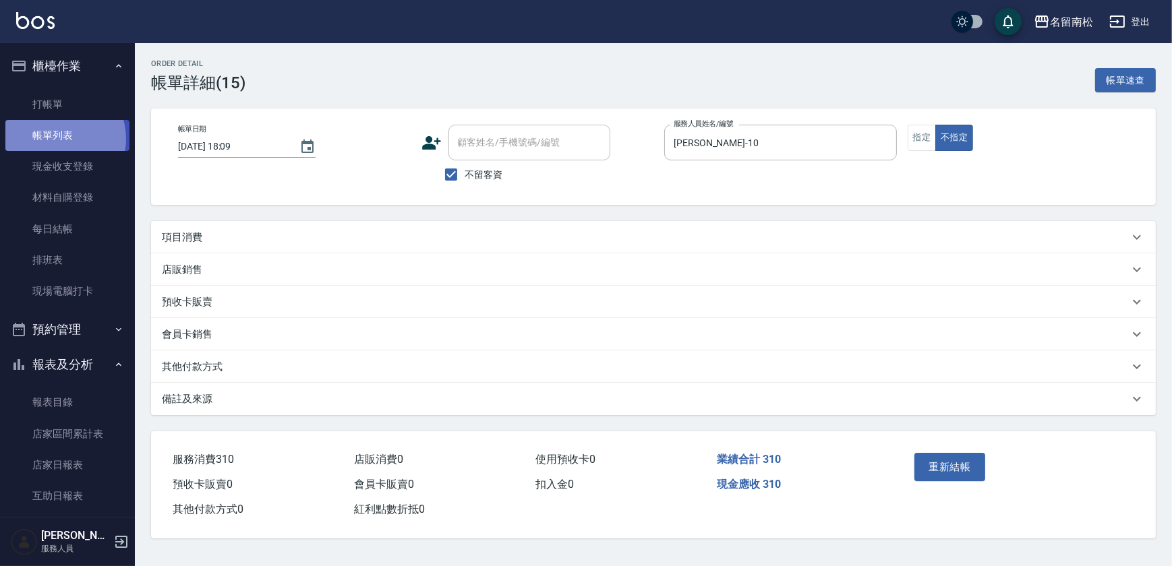
click at [57, 139] on link "帳單列表" at bounding box center [67, 135] width 124 height 31
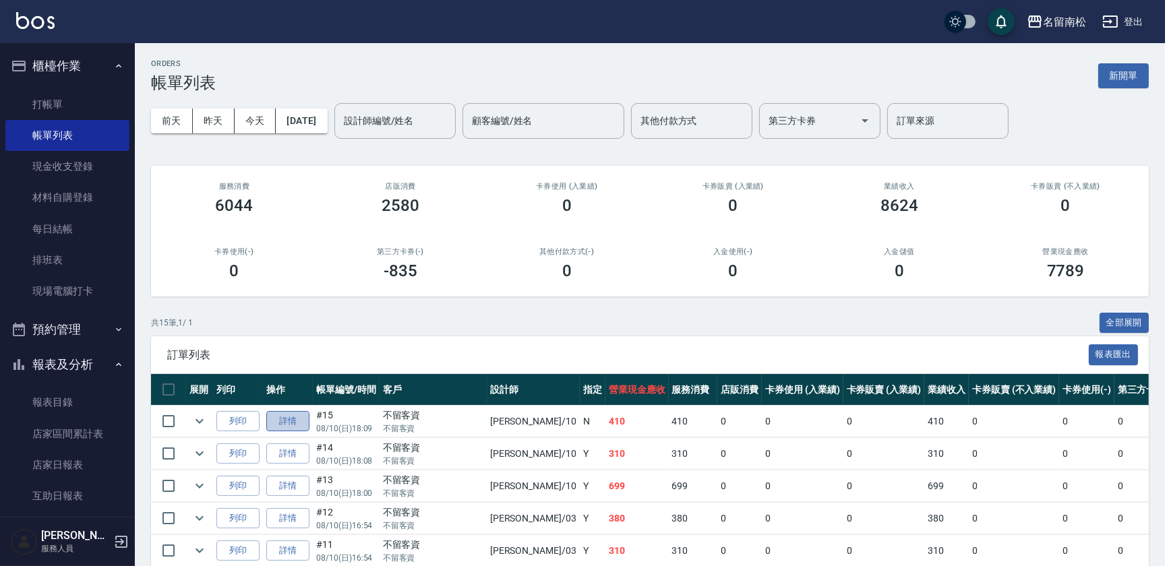
click at [284, 421] on link "詳情" at bounding box center [287, 421] width 43 height 21
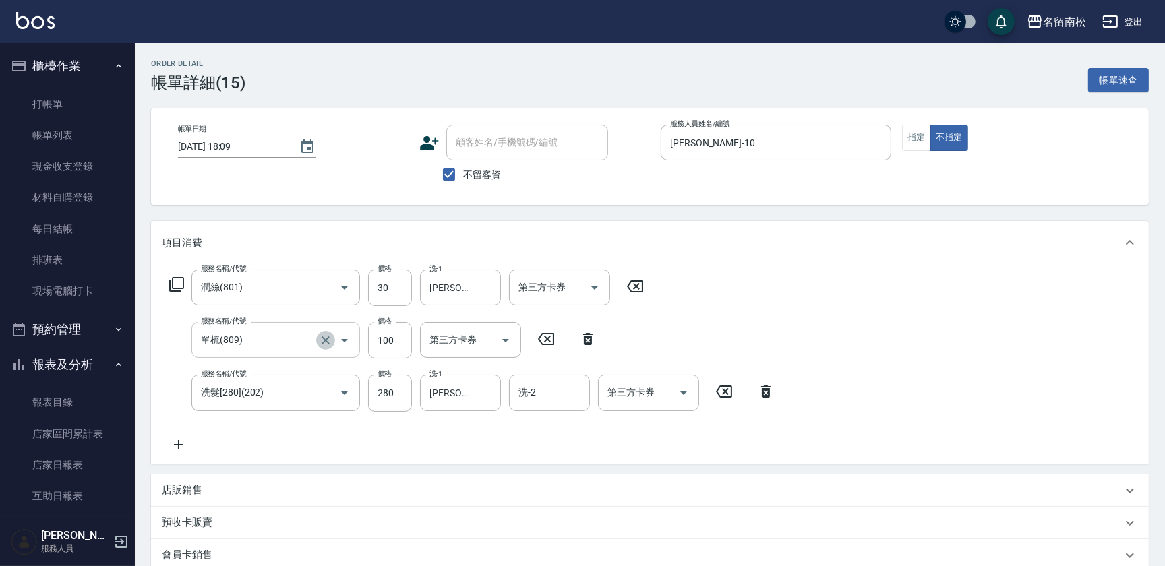
click at [326, 334] on icon "Clear" at bounding box center [325, 340] width 13 height 13
type input "單梳(809)"
click at [382, 345] on input "100" at bounding box center [390, 340] width 44 height 36
click at [393, 337] on input "100" at bounding box center [390, 340] width 44 height 36
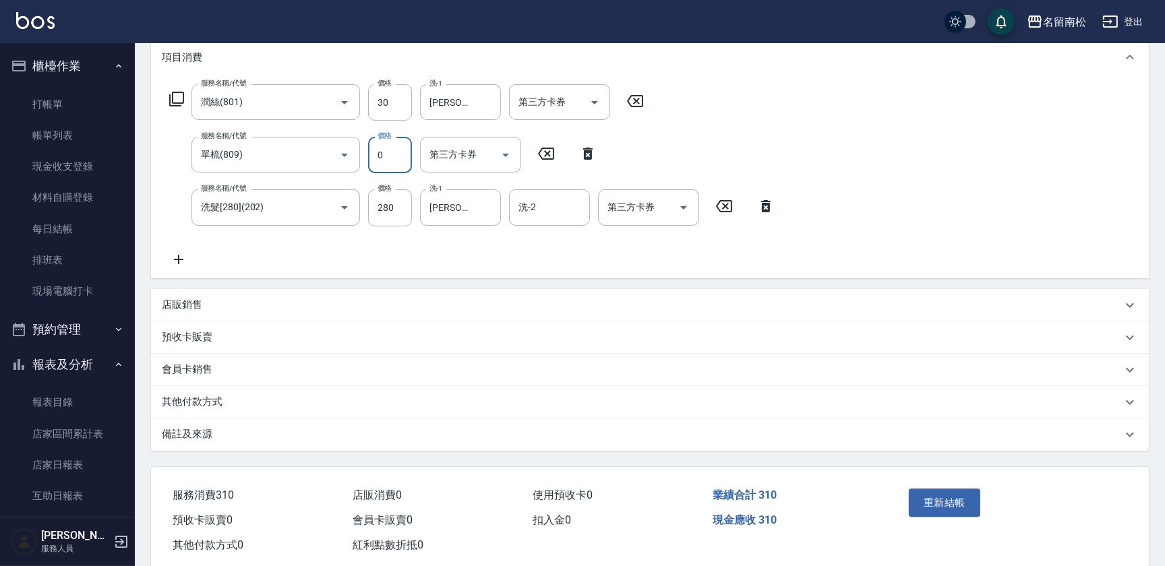
scroll to position [212, 0]
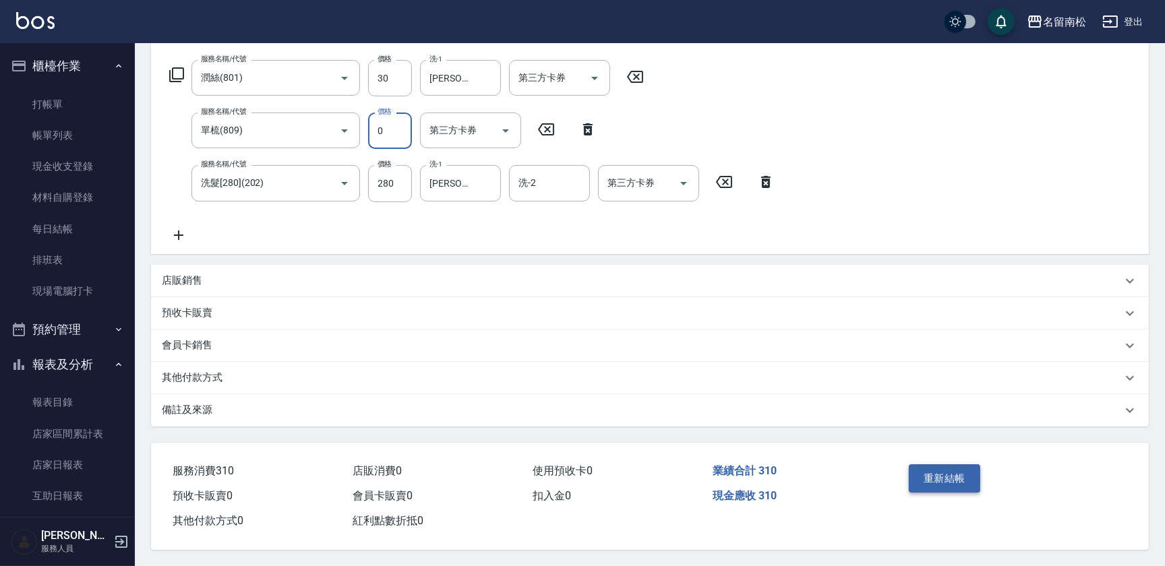
type input "0"
click at [937, 469] on button "重新結帳" at bounding box center [944, 479] width 71 height 28
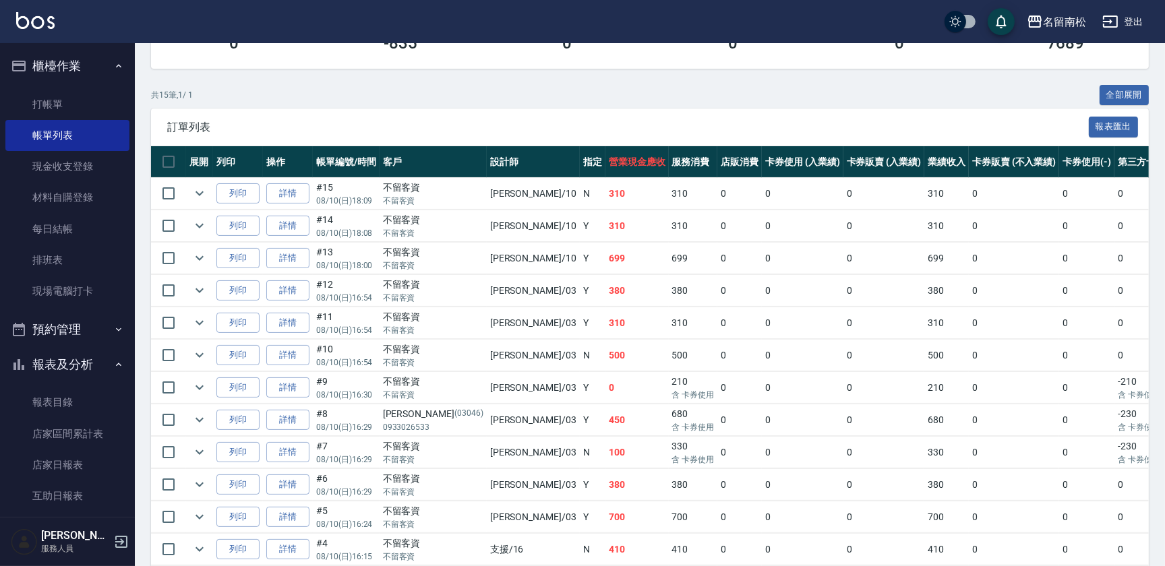
scroll to position [367, 0]
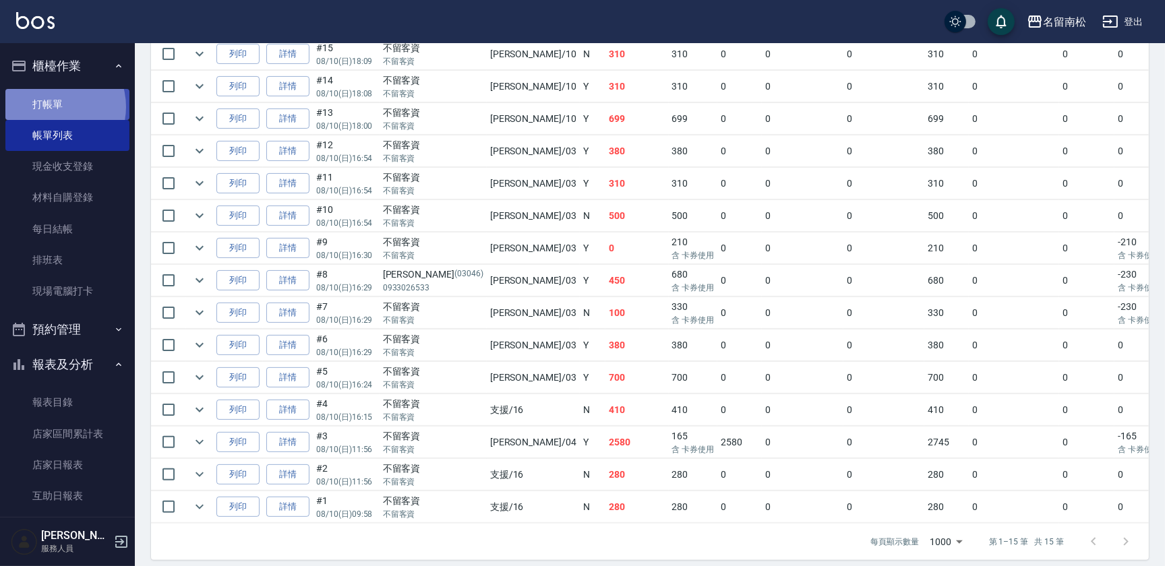
click at [51, 107] on link "打帳單" at bounding box center [67, 104] width 124 height 31
